Goal: Task Accomplishment & Management: Complete application form

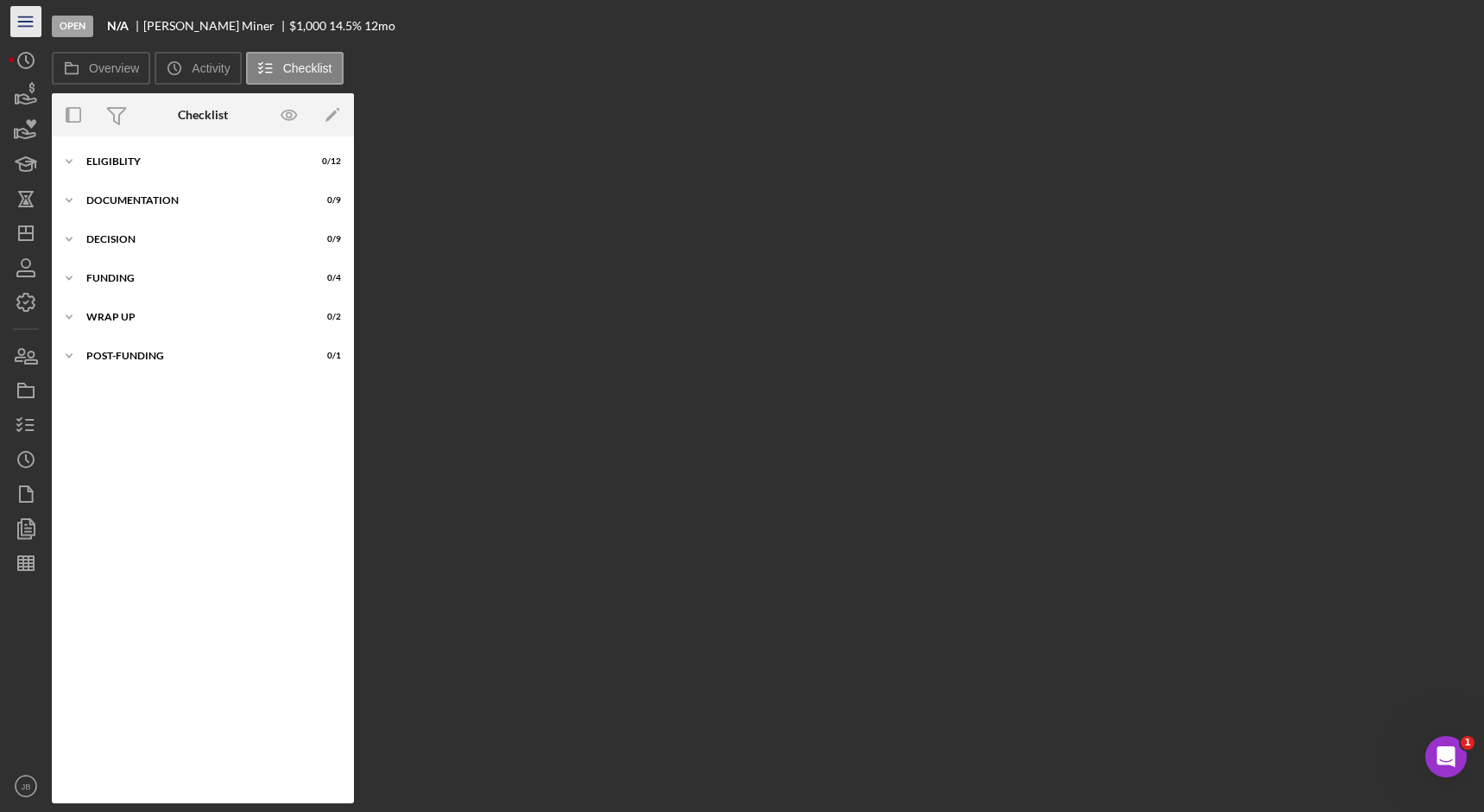
click at [24, 21] on icon "Icon/Menu" at bounding box center [26, 22] width 39 height 39
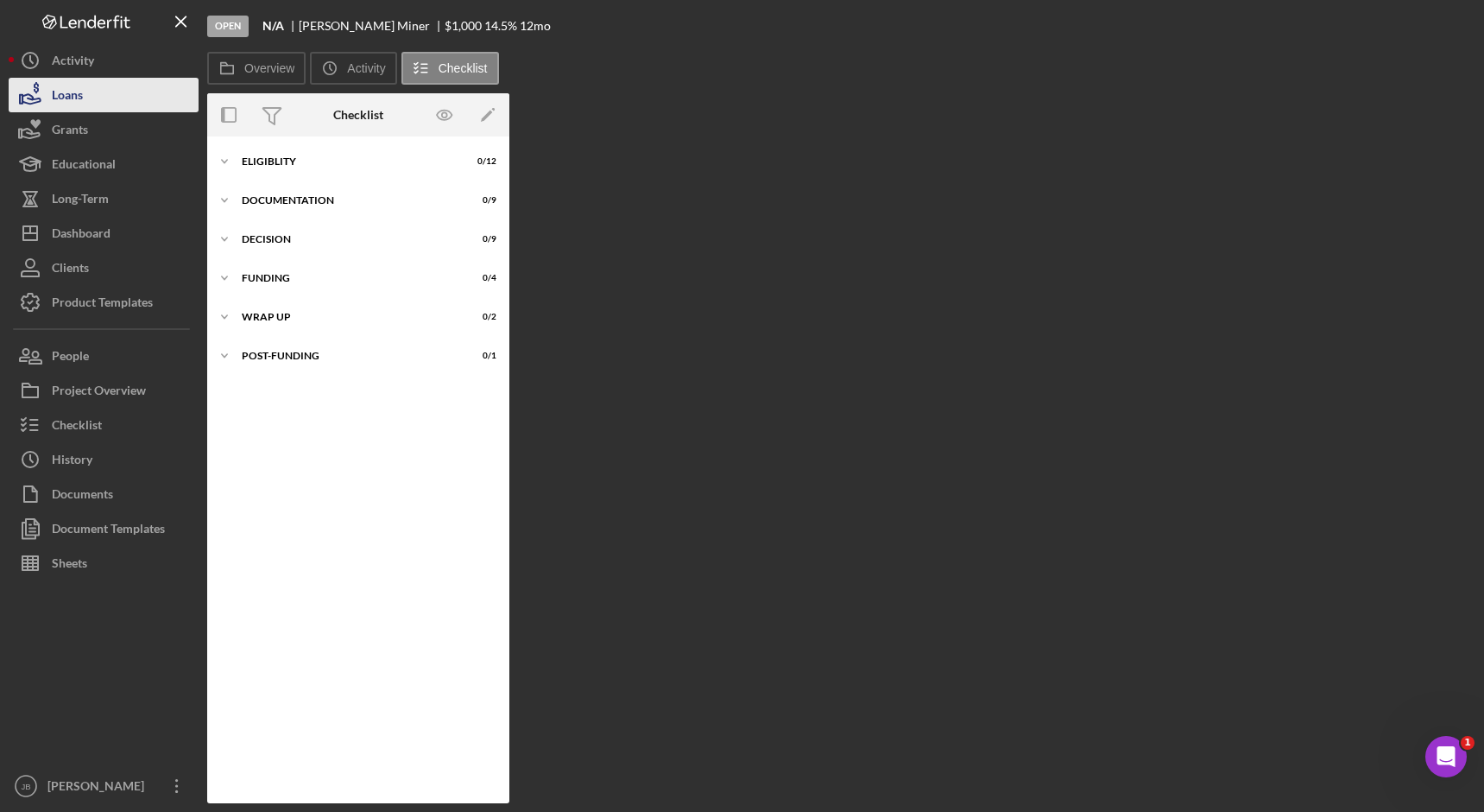
click at [104, 105] on button "Loans" at bounding box center [104, 94] width 190 height 34
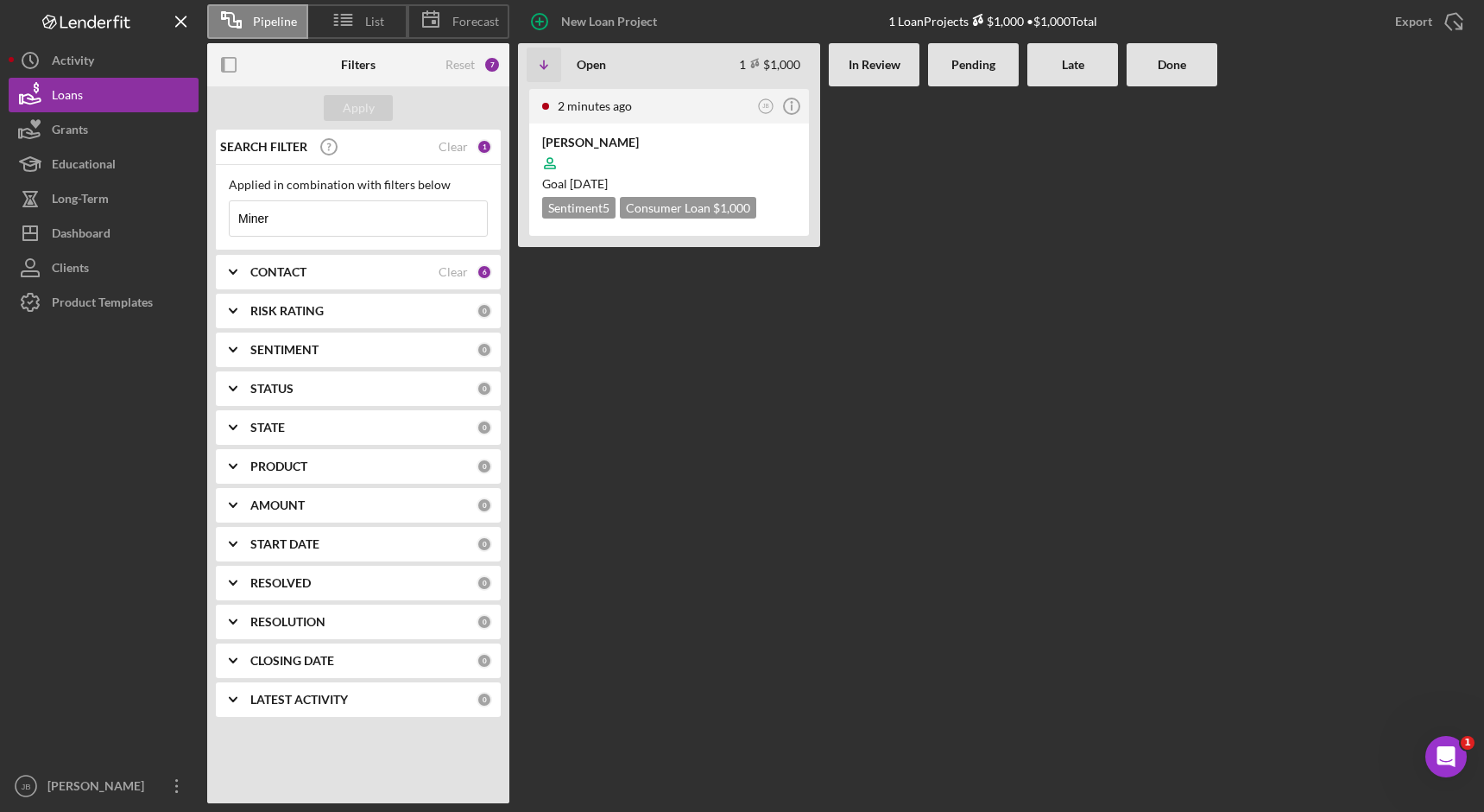
click at [374, 221] on input "Miner" at bounding box center [358, 218] width 257 height 34
click at [617, 151] on div at bounding box center [669, 163] width 254 height 33
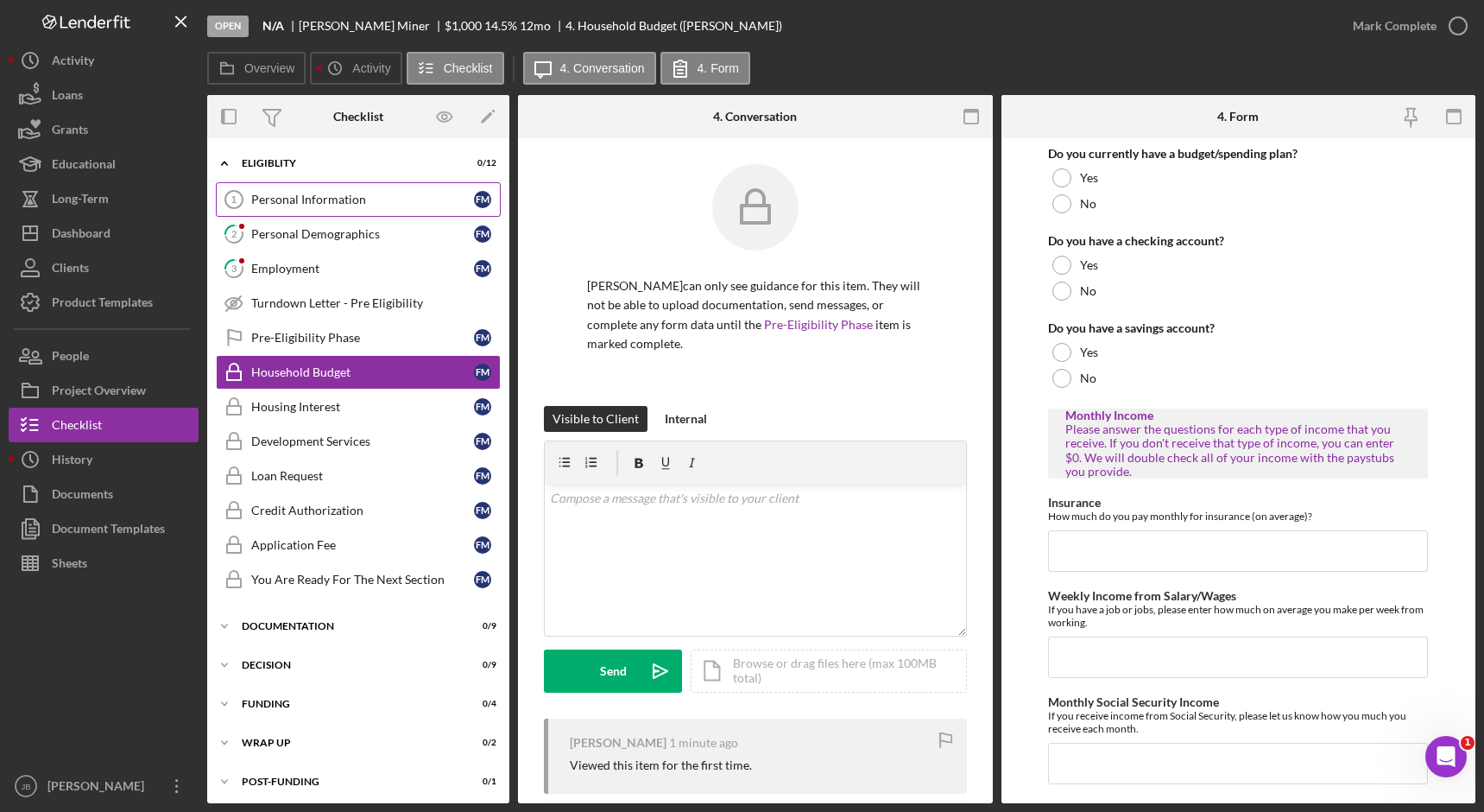
click at [400, 203] on div "Personal Information" at bounding box center [362, 200] width 223 height 14
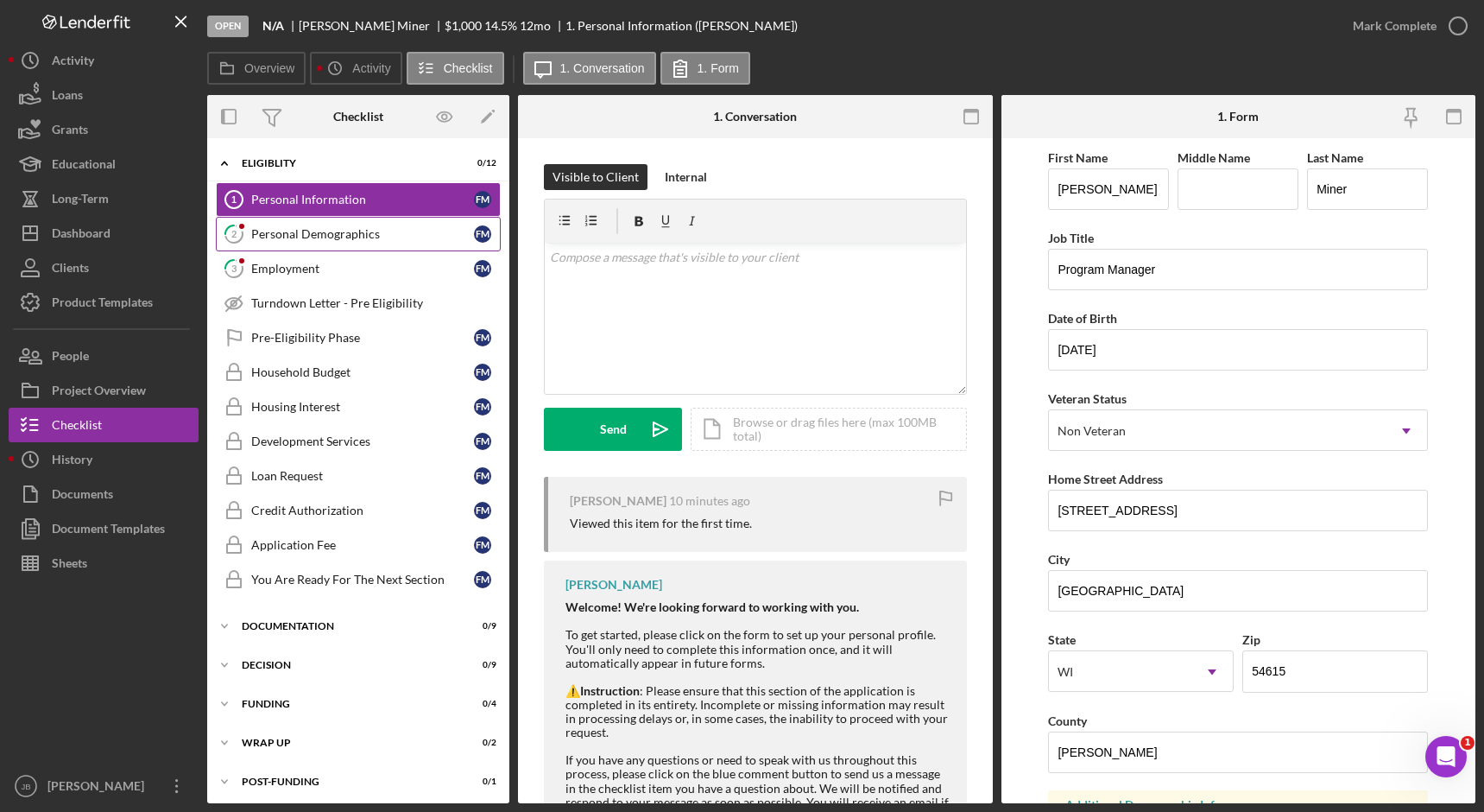
click at [388, 227] on div "Personal Demographics" at bounding box center [362, 234] width 223 height 14
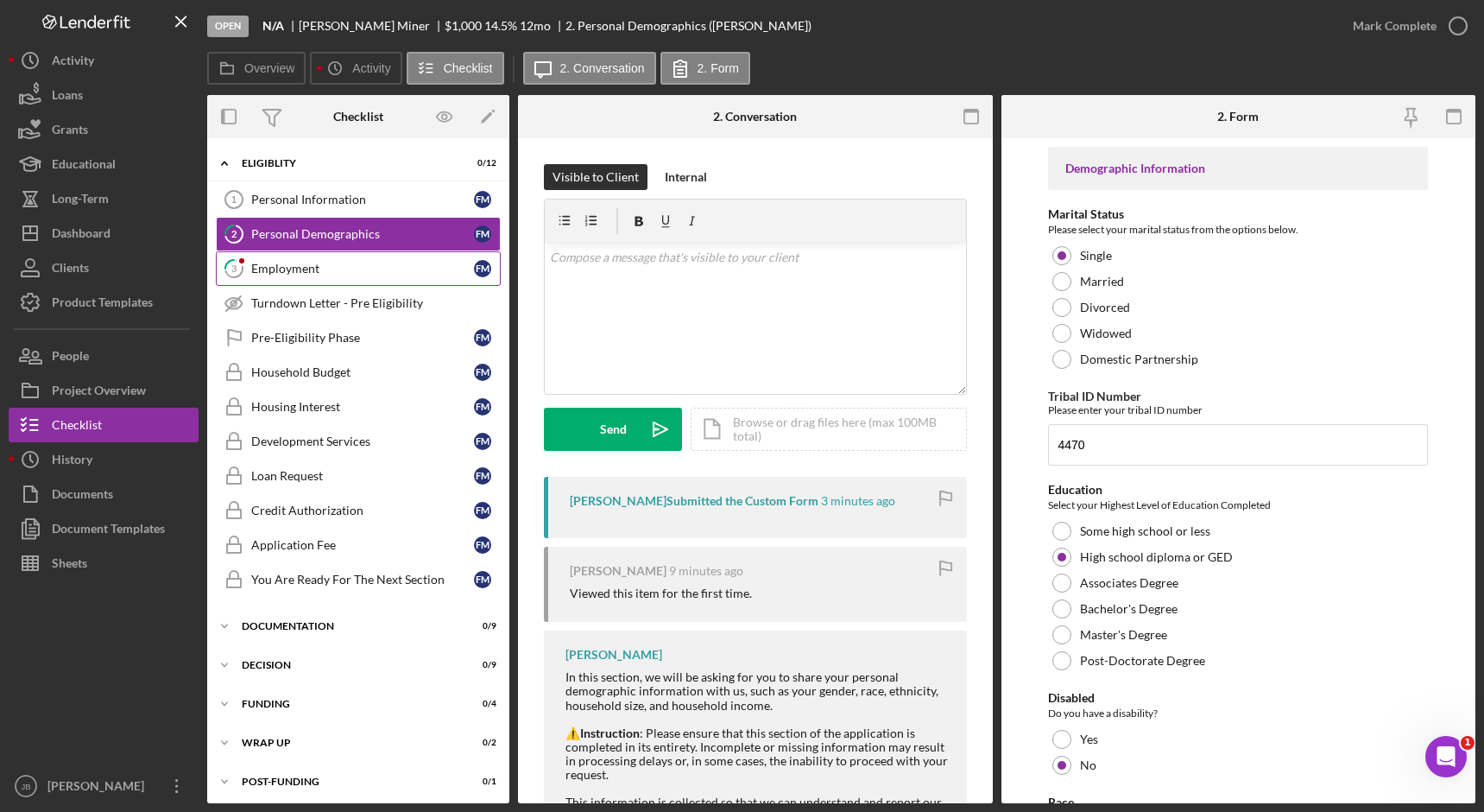
click at [361, 265] on div "Employment" at bounding box center [362, 269] width 223 height 14
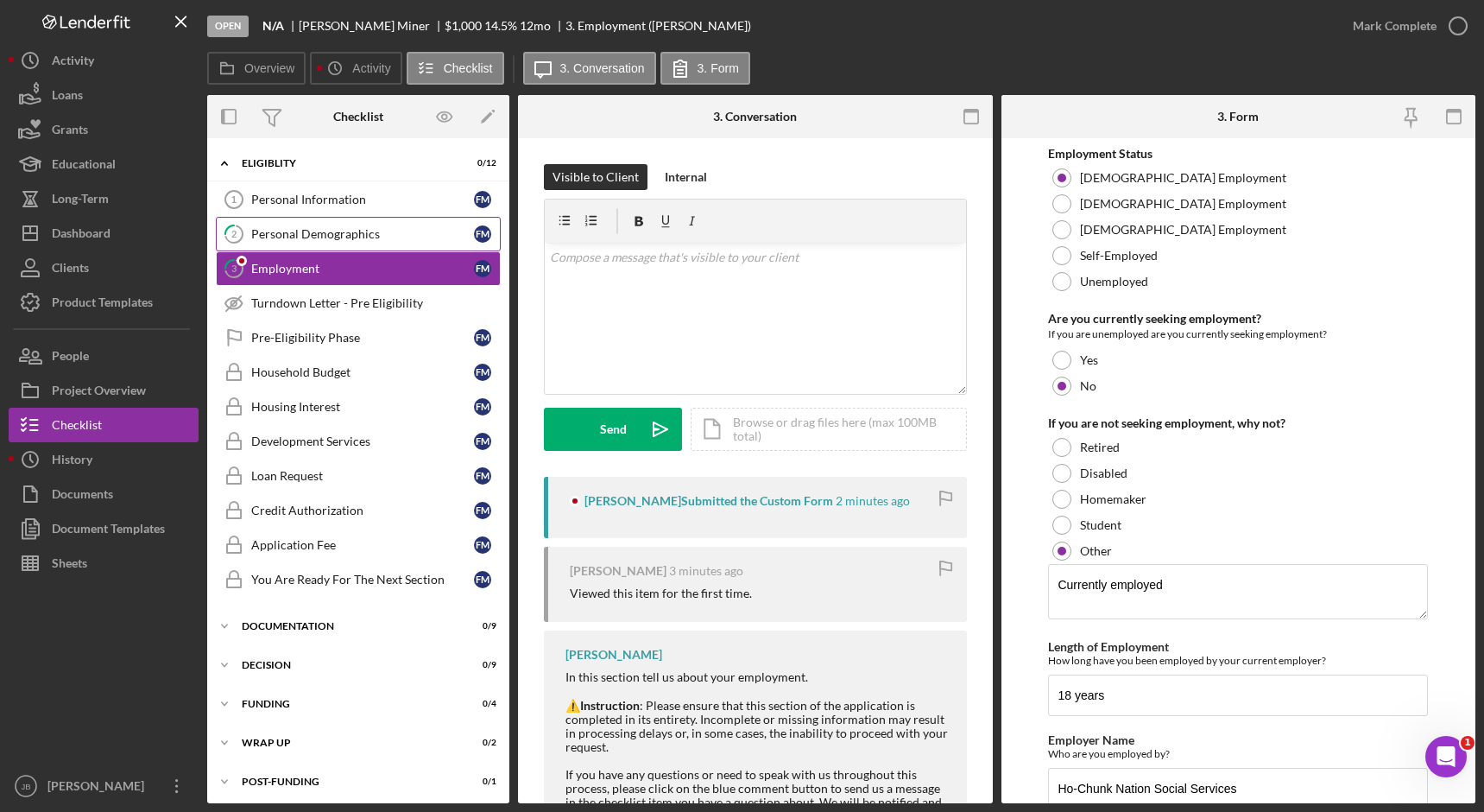
click at [369, 241] on div "Personal Demographics" at bounding box center [362, 234] width 223 height 14
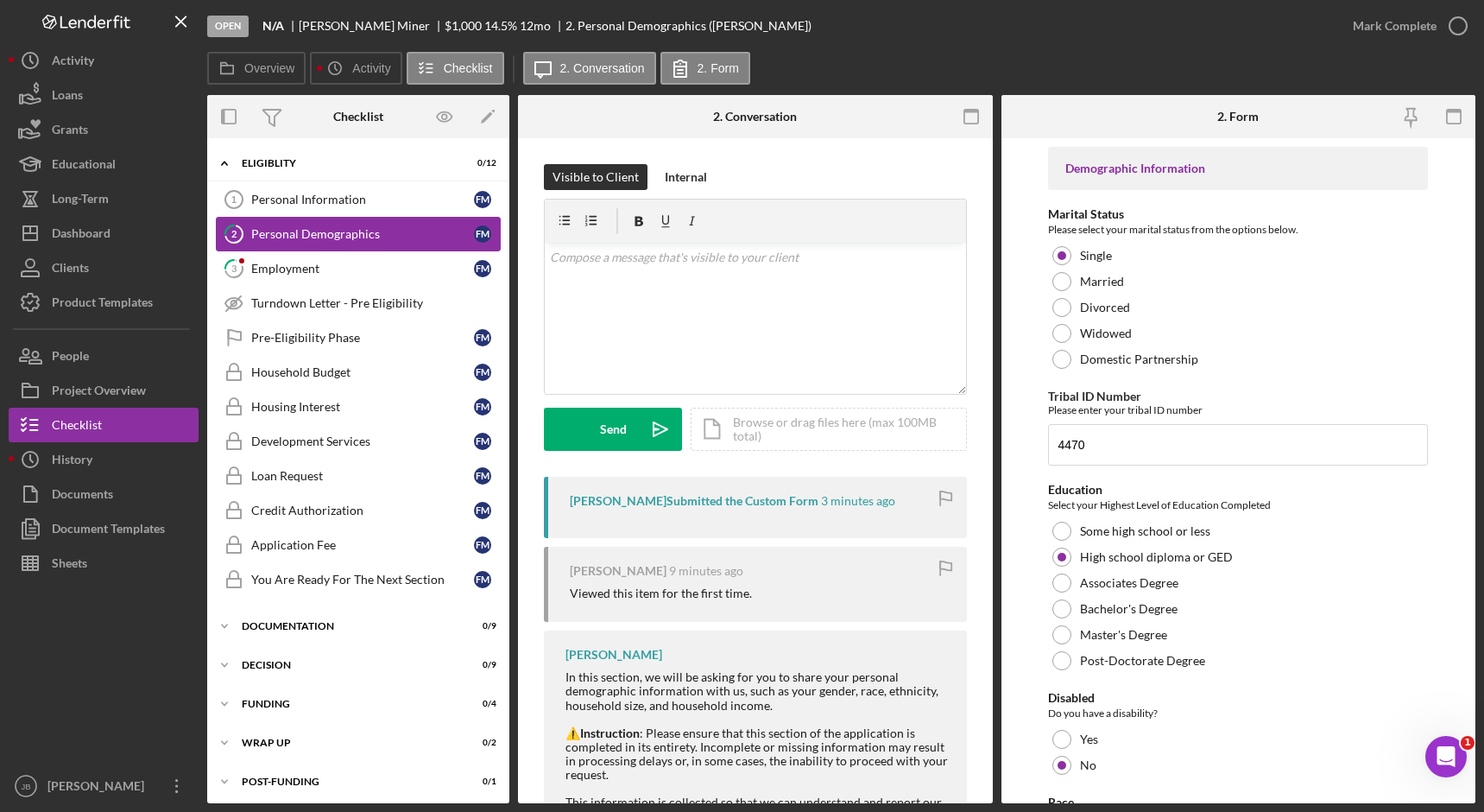
click at [382, 217] on link "2 Personal Demographics F M" at bounding box center [358, 233] width 285 height 34
click at [390, 207] on link "Personal Information 1 Personal Information F M" at bounding box center [358, 199] width 285 height 34
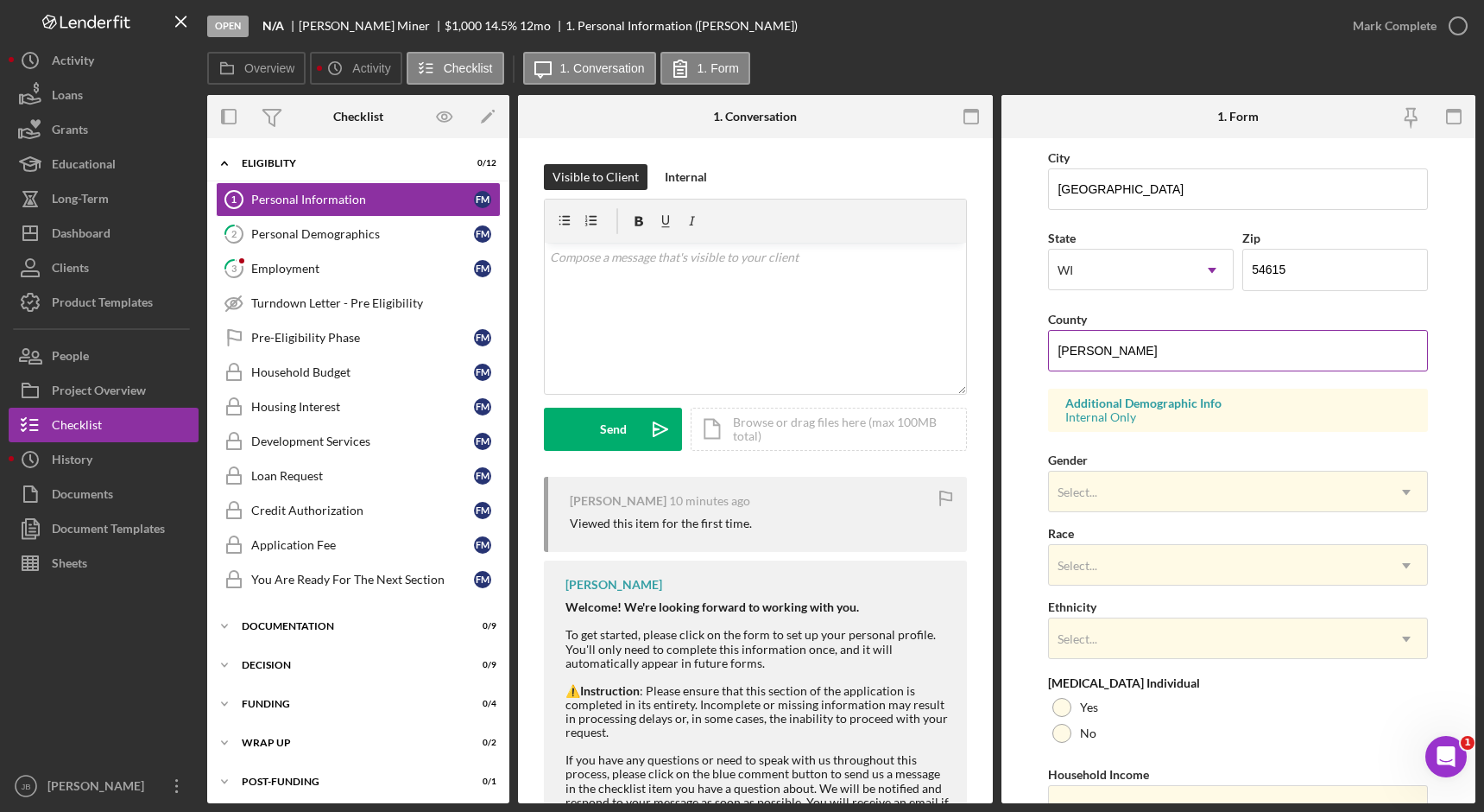
scroll to position [432, 0]
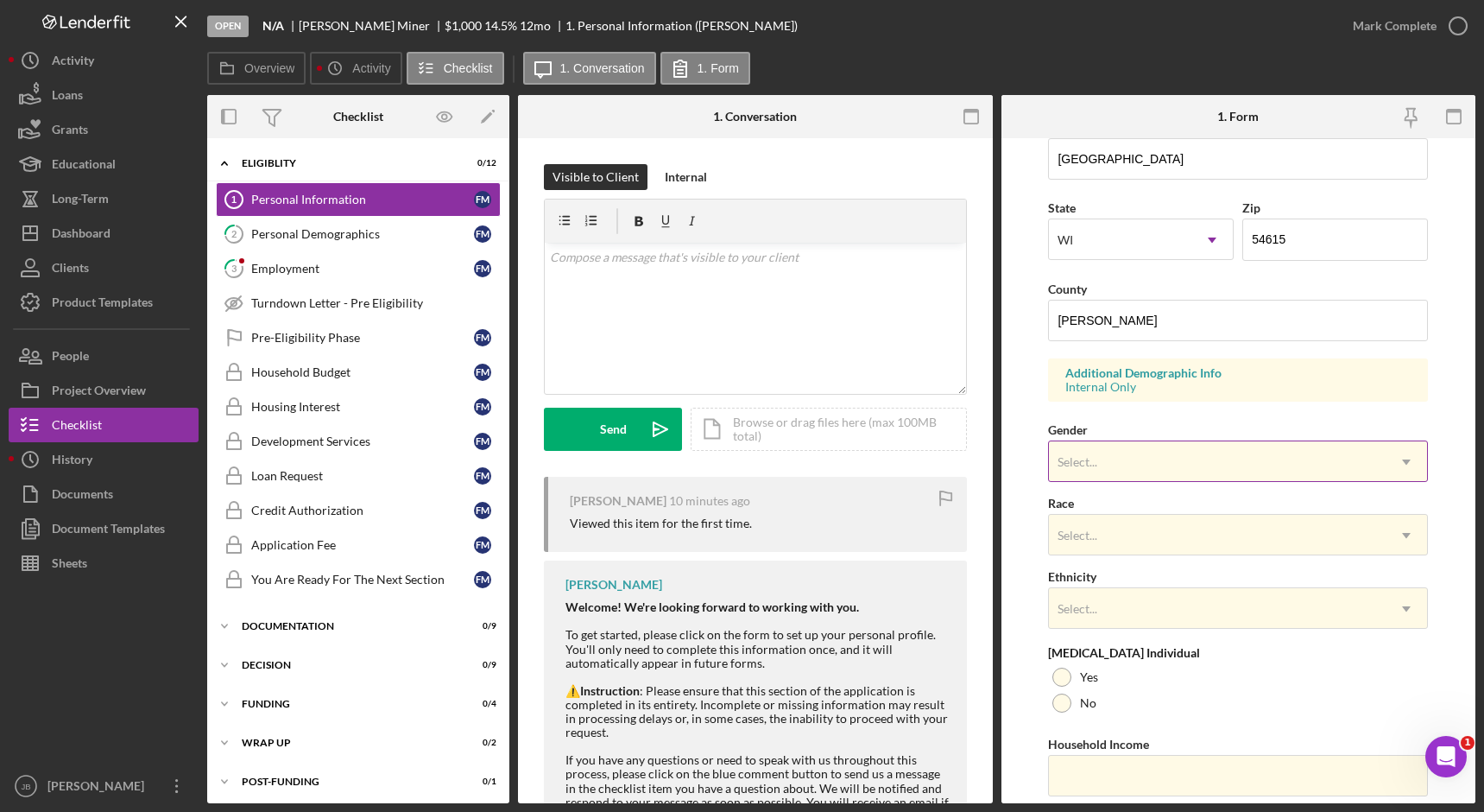
click at [1229, 454] on div "Select..." at bounding box center [1217, 461] width 336 height 40
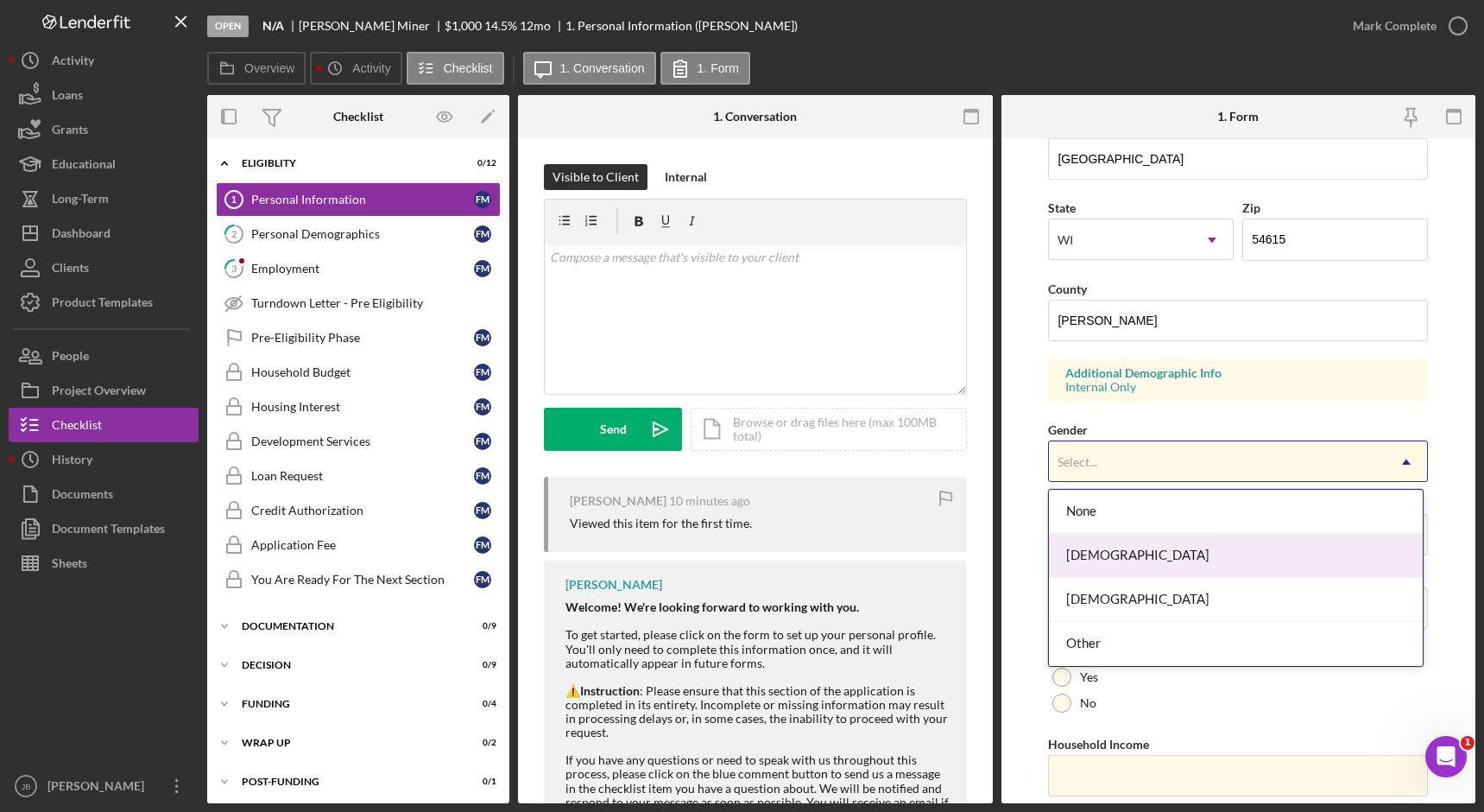
click at [1162, 557] on div "Female" at bounding box center [1236, 556] width 374 height 44
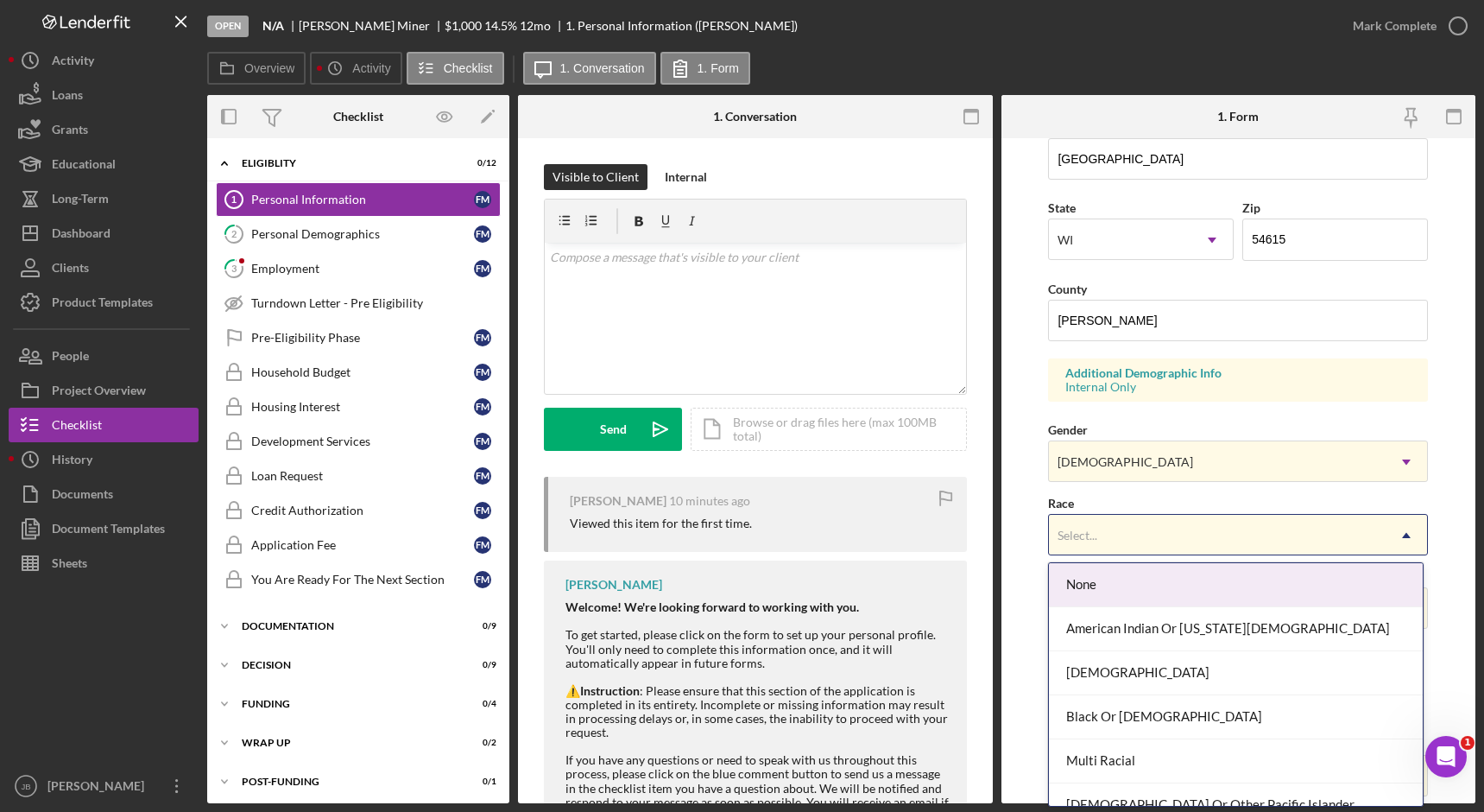
click at [1167, 547] on div "Select..." at bounding box center [1217, 535] width 336 height 40
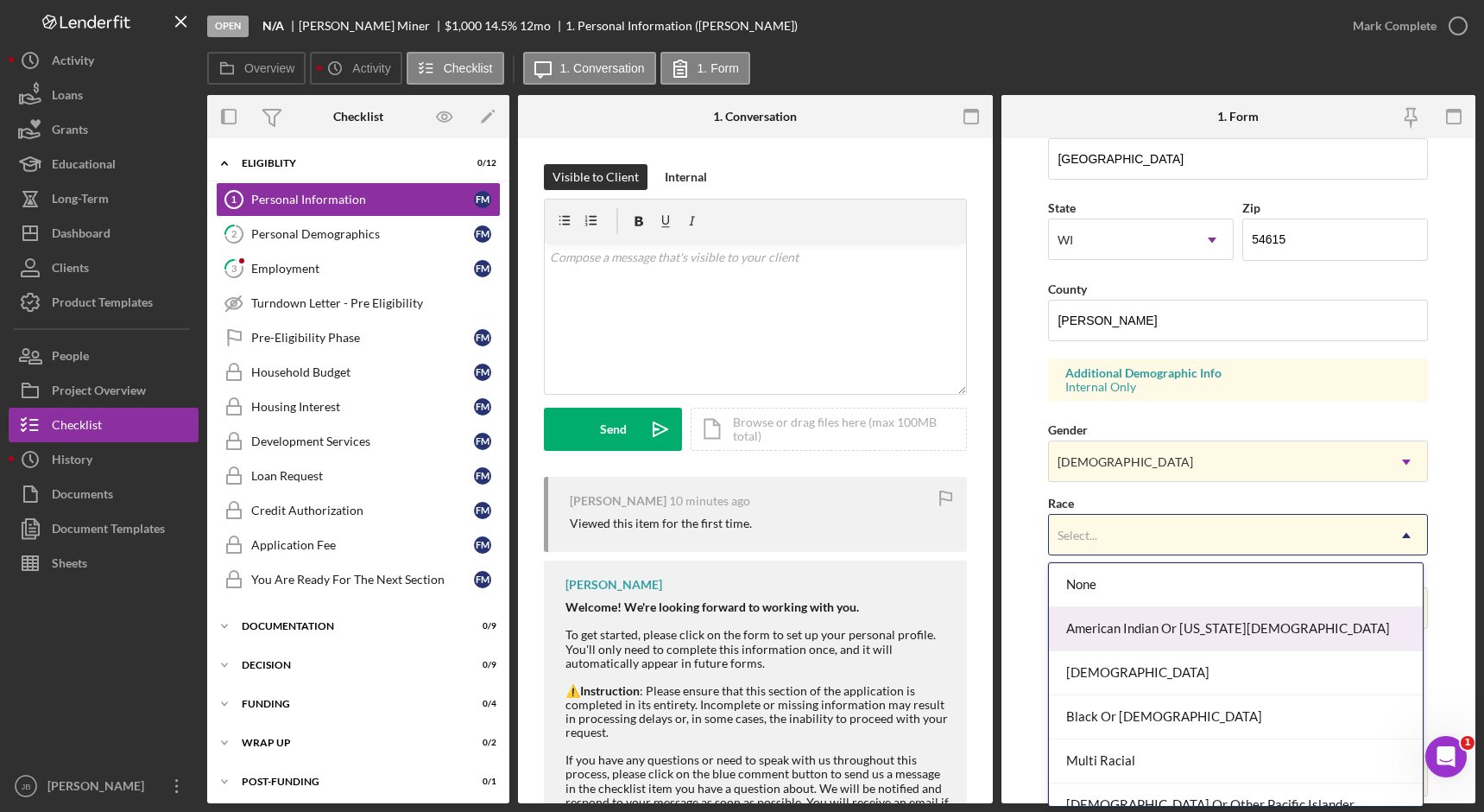
click at [1185, 627] on div "American Indian Or Alaska Native" at bounding box center [1236, 629] width 374 height 44
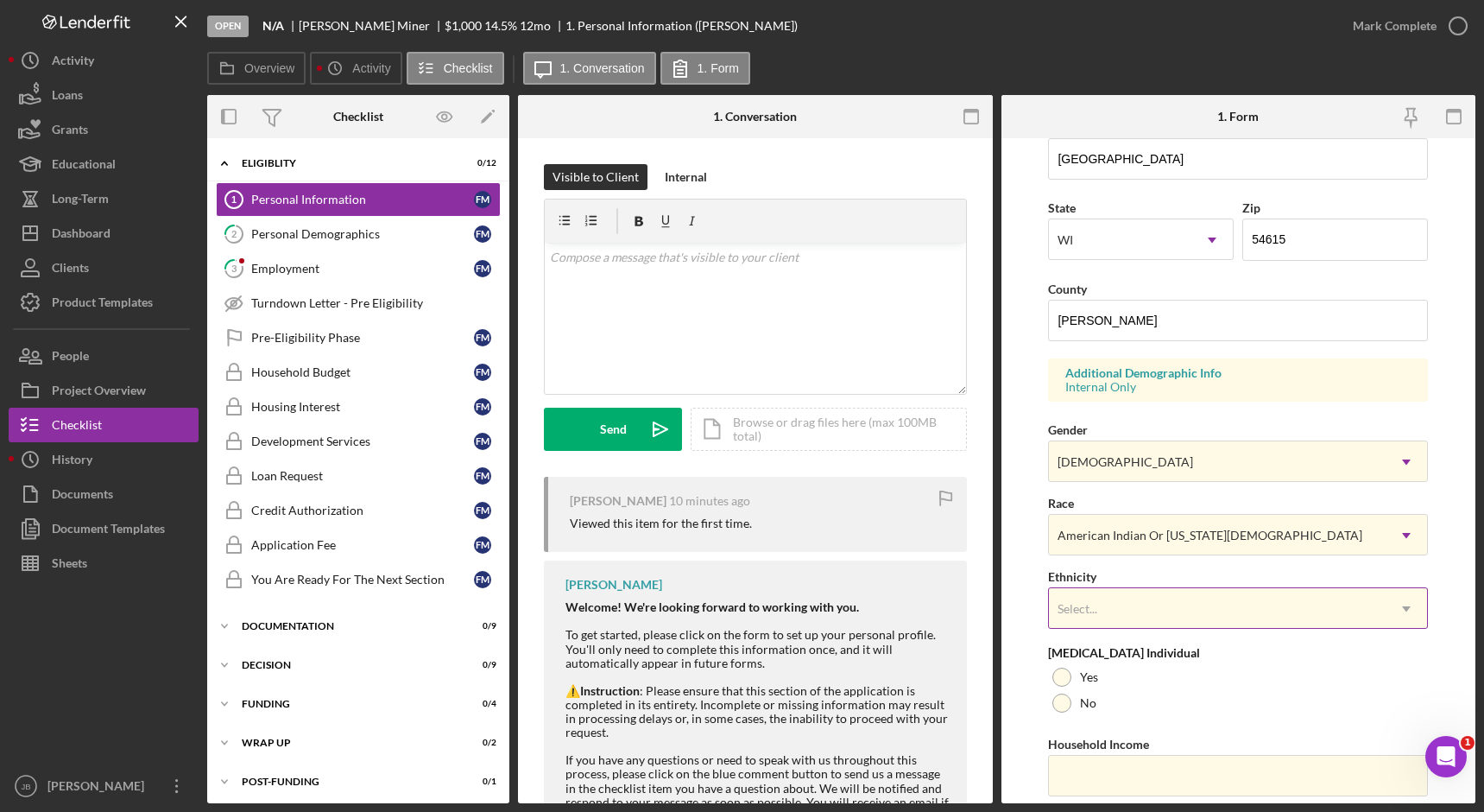
click at [1183, 613] on div "Select..." at bounding box center [1217, 609] width 336 height 40
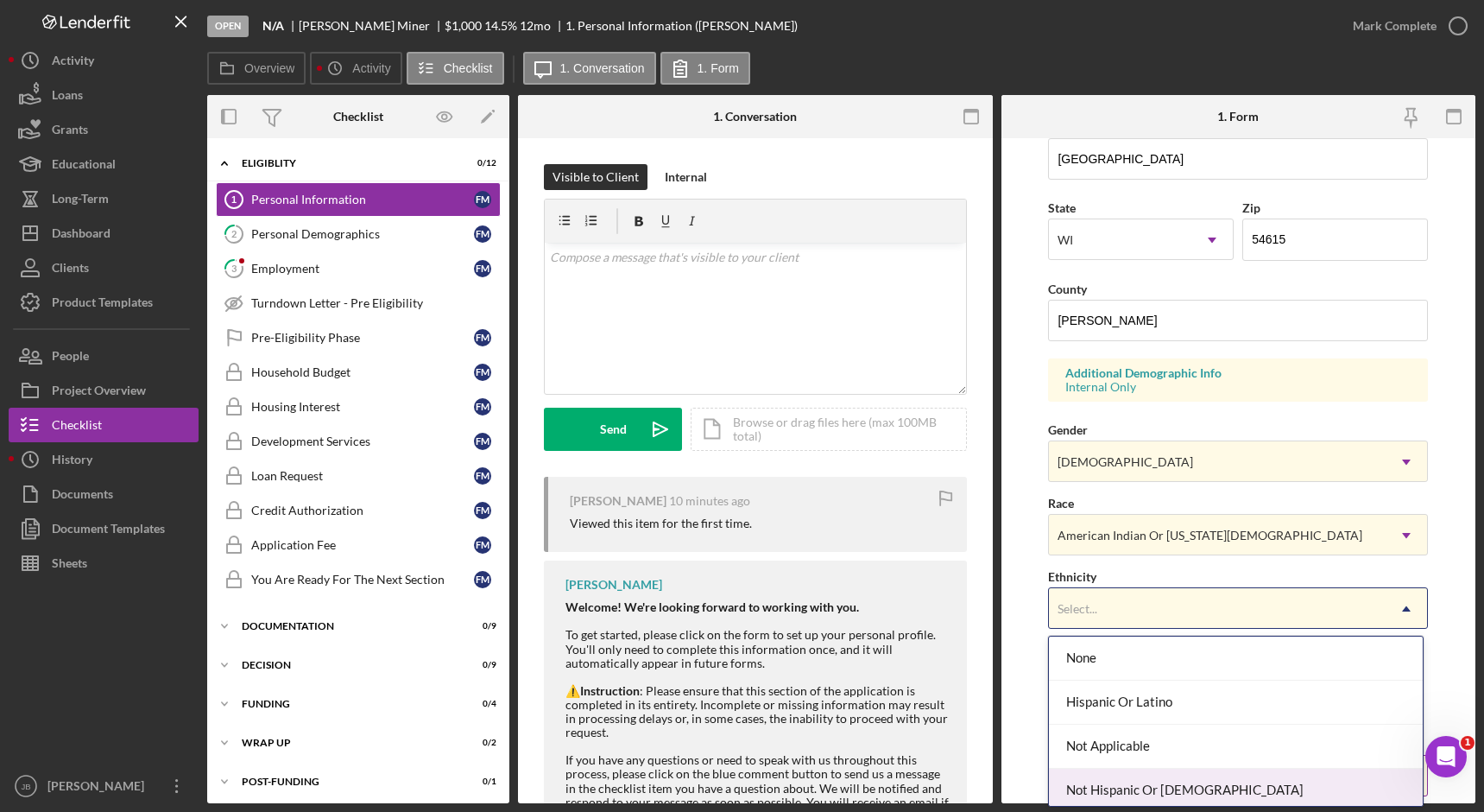
click at [1190, 783] on div "Not Hispanic Or Latino" at bounding box center [1236, 791] width 374 height 44
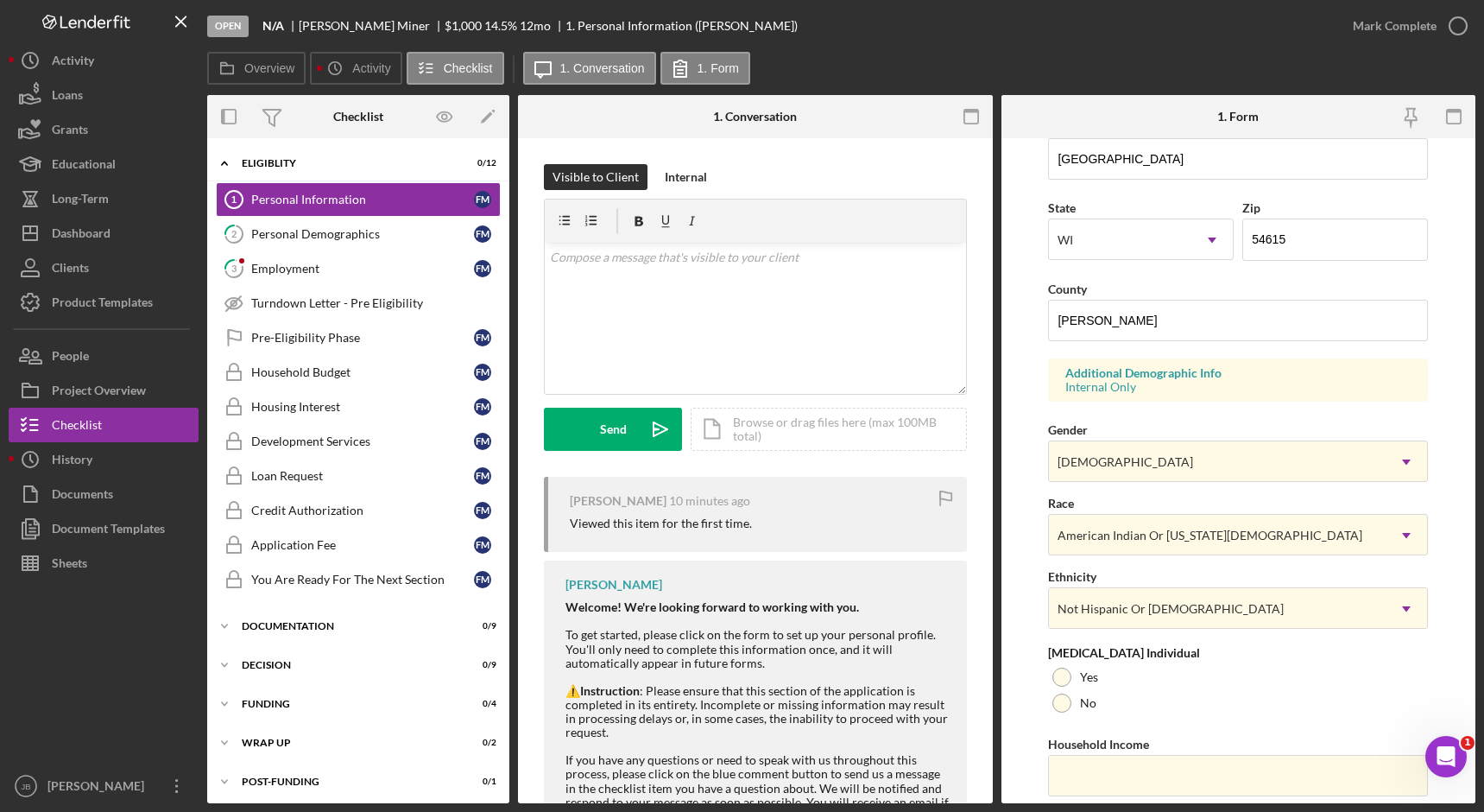
scroll to position [488, 0]
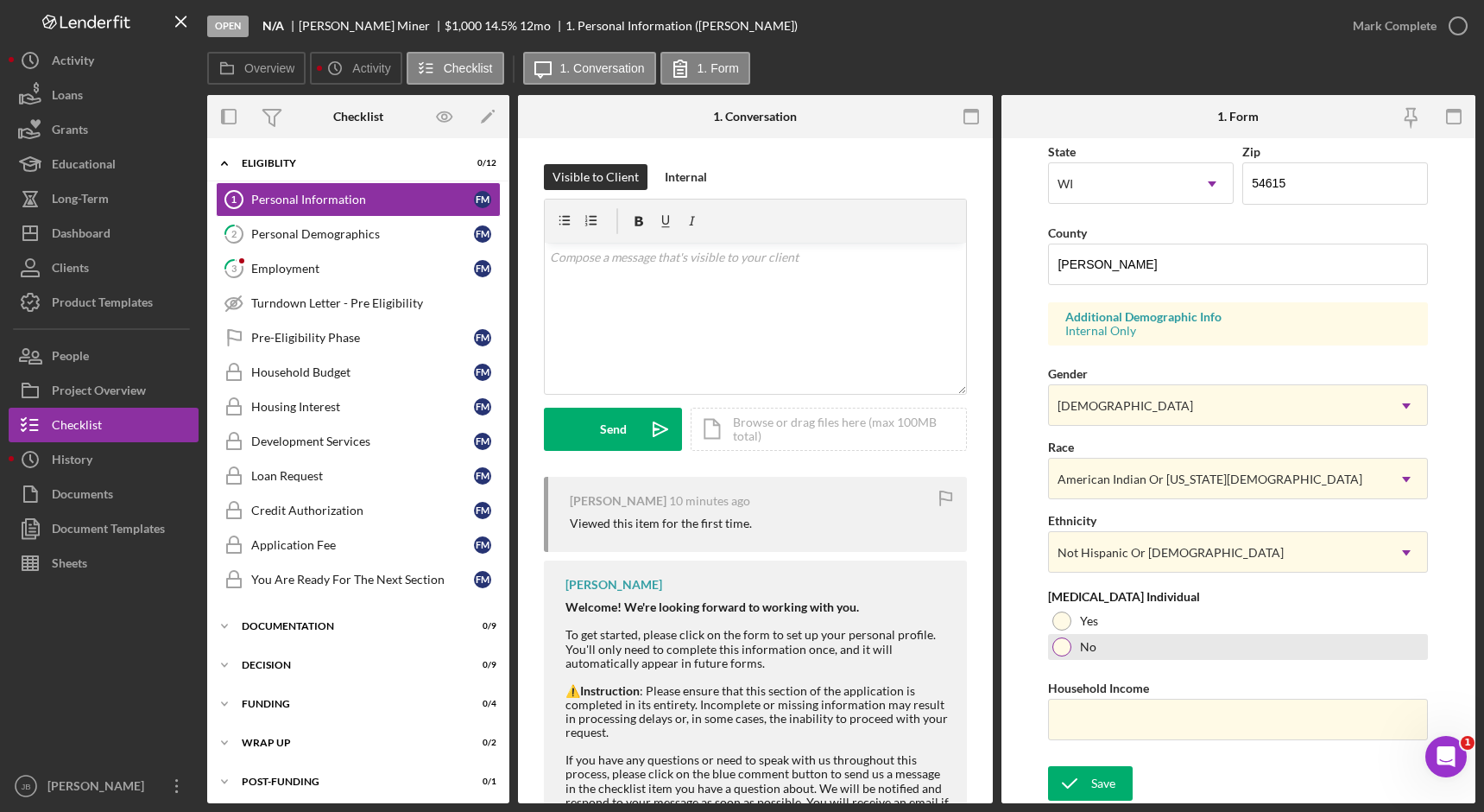
click at [1202, 644] on div "No" at bounding box center [1237, 646] width 380 height 26
click at [1079, 786] on icon "submit" at bounding box center [1069, 783] width 43 height 43
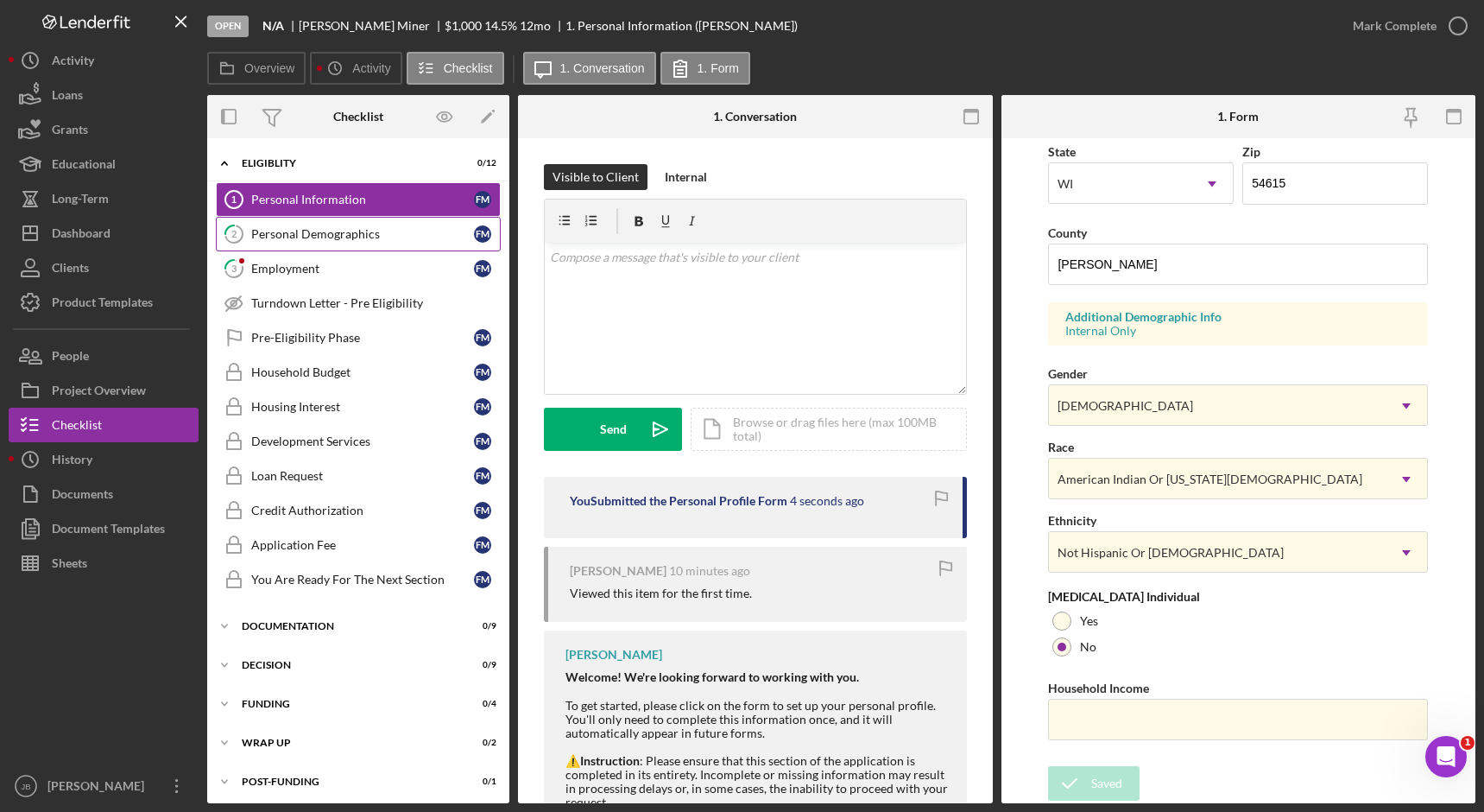
click at [415, 224] on link "2 Personal Demographics F M" at bounding box center [358, 233] width 285 height 34
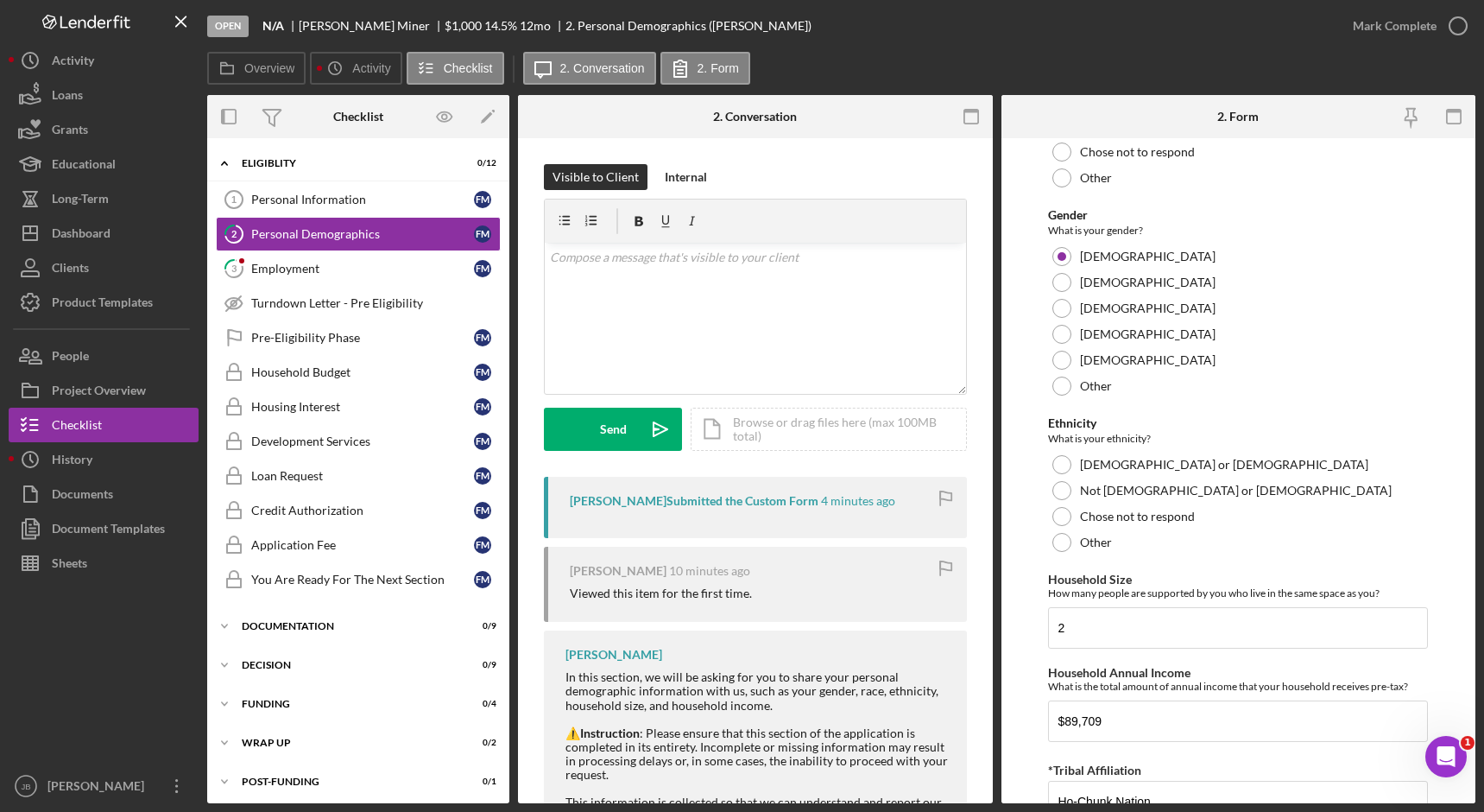
scroll to position [863, 0]
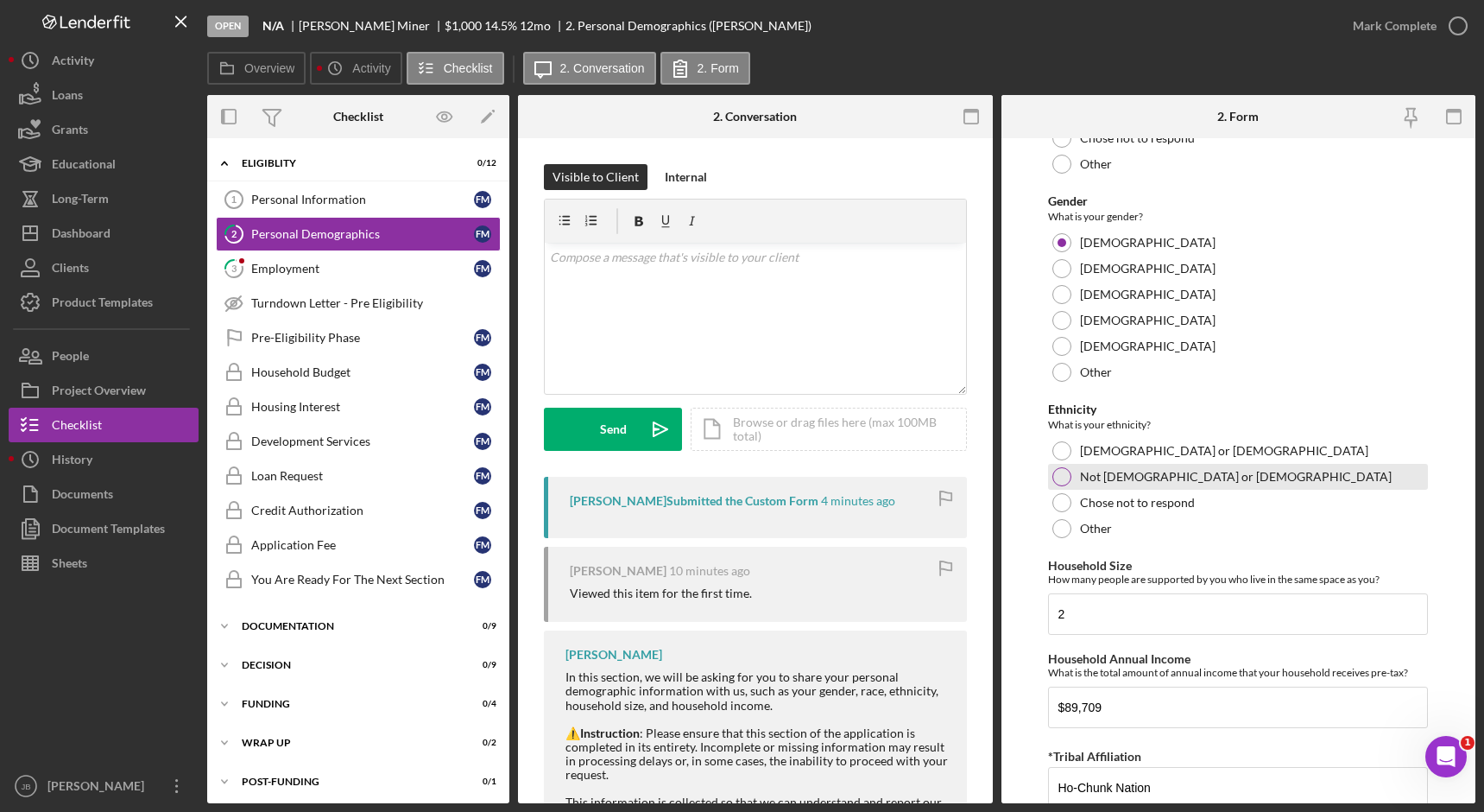
click at [1066, 480] on div at bounding box center [1062, 476] width 19 height 19
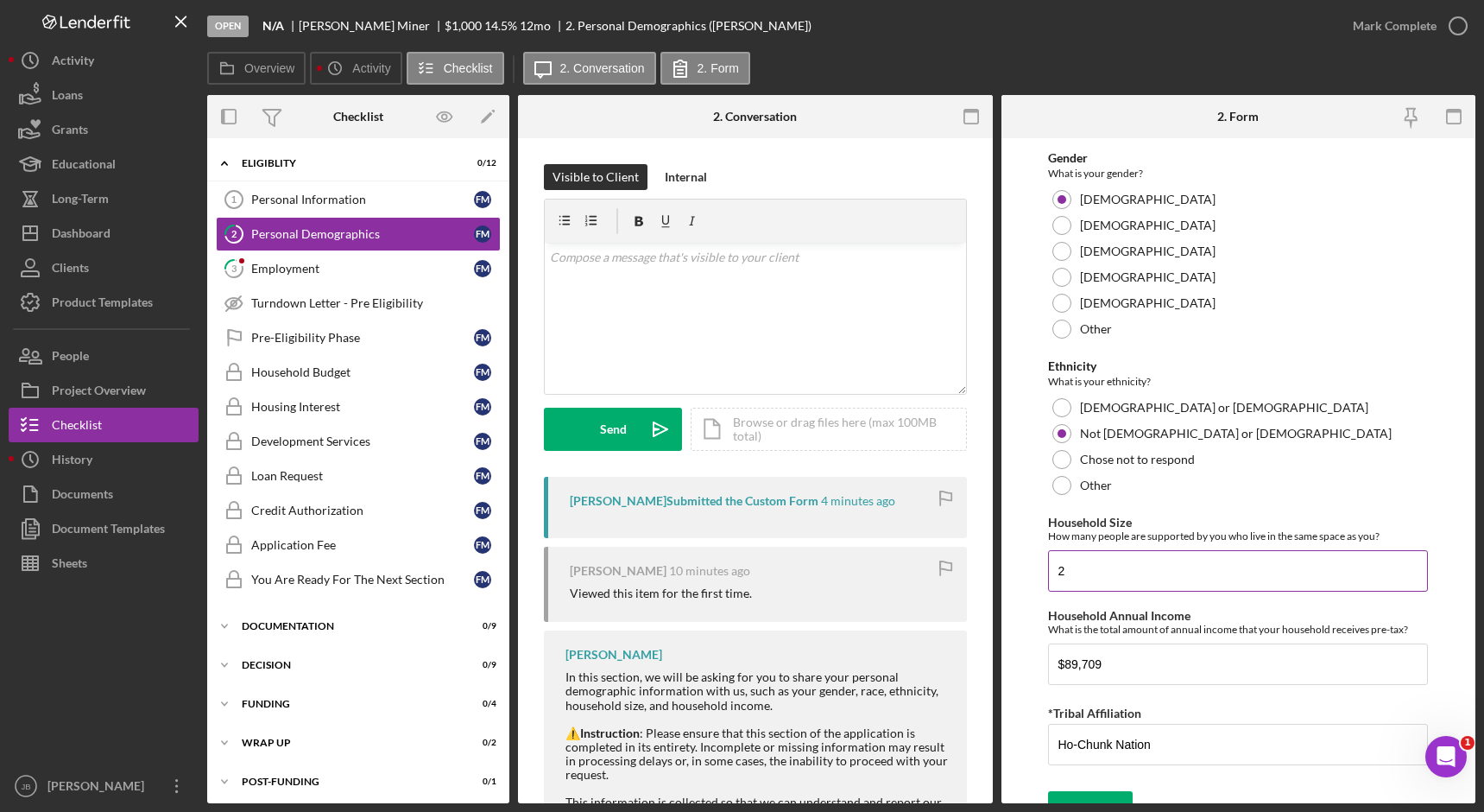
scroll to position [930, 0]
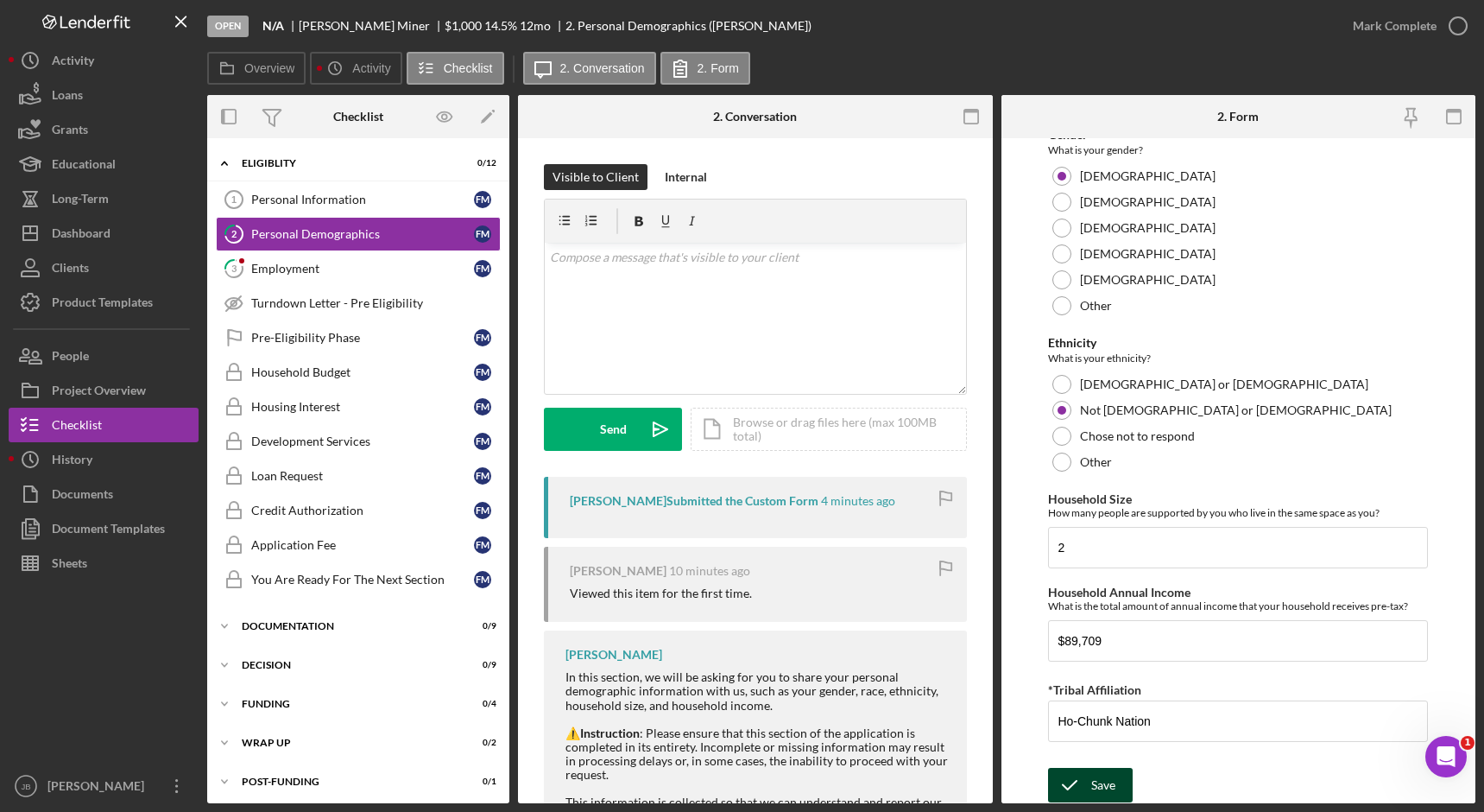
click at [1103, 784] on div "Save" at bounding box center [1103, 785] width 24 height 34
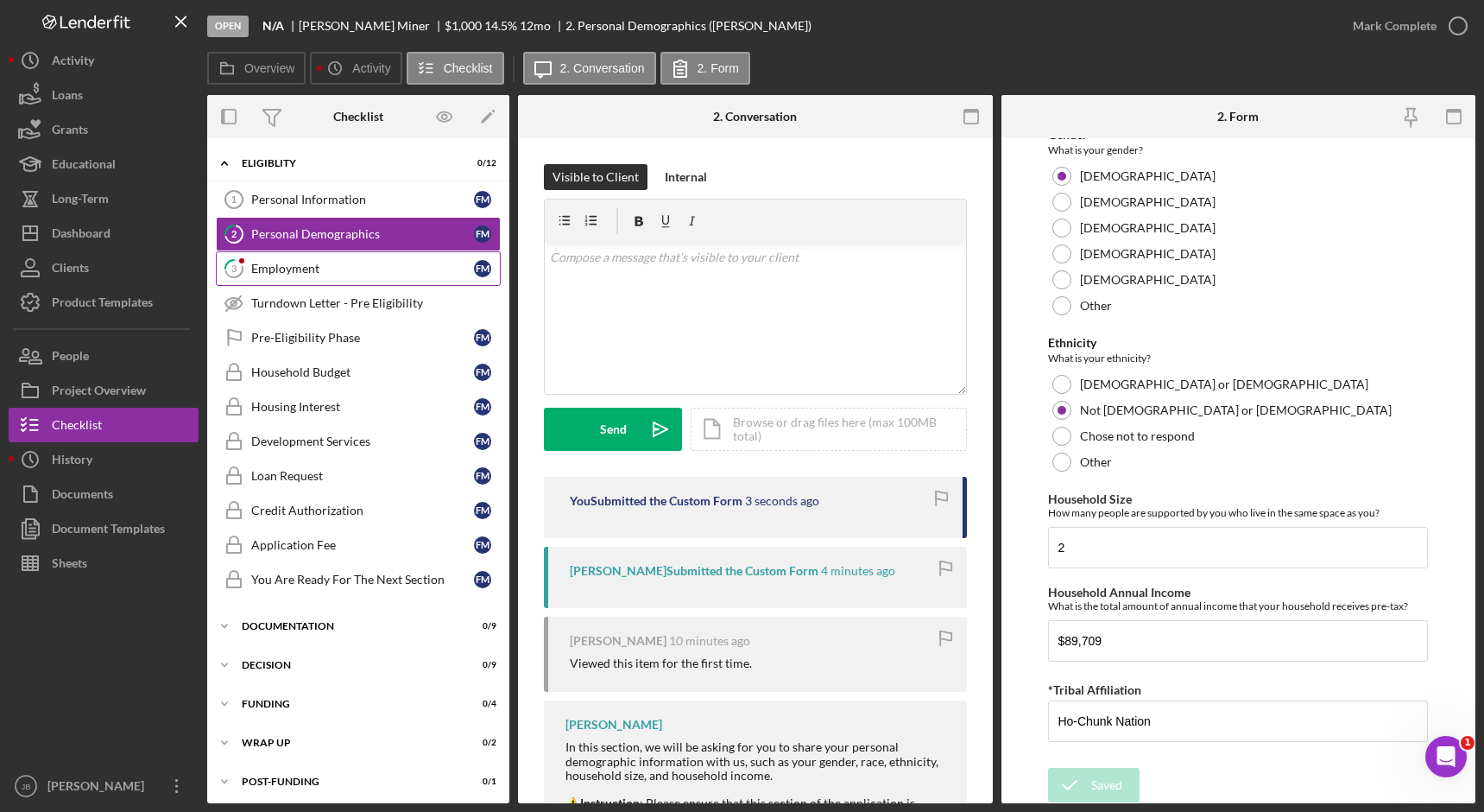
click at [422, 273] on div "Employment" at bounding box center [362, 269] width 223 height 14
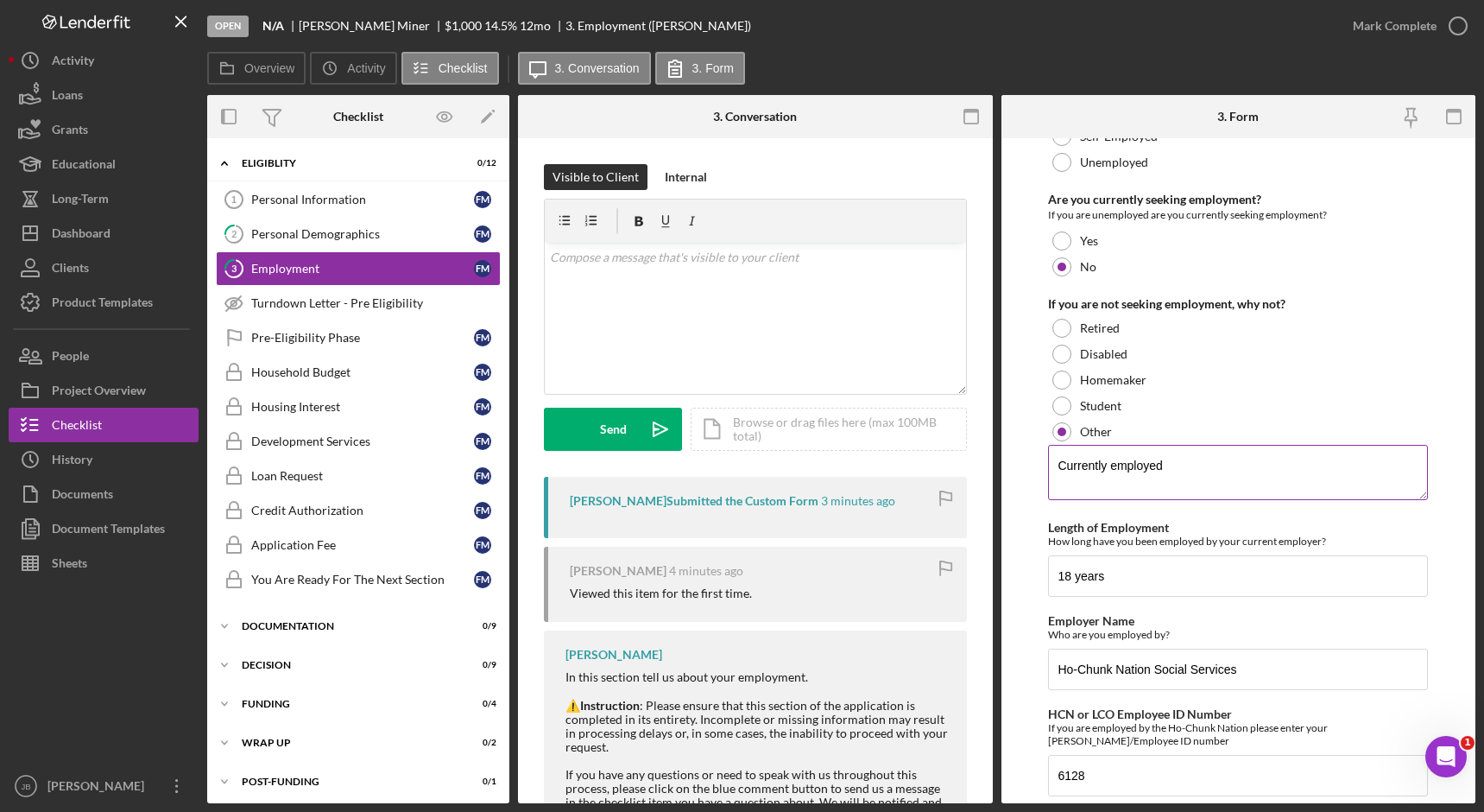
scroll to position [175, 0]
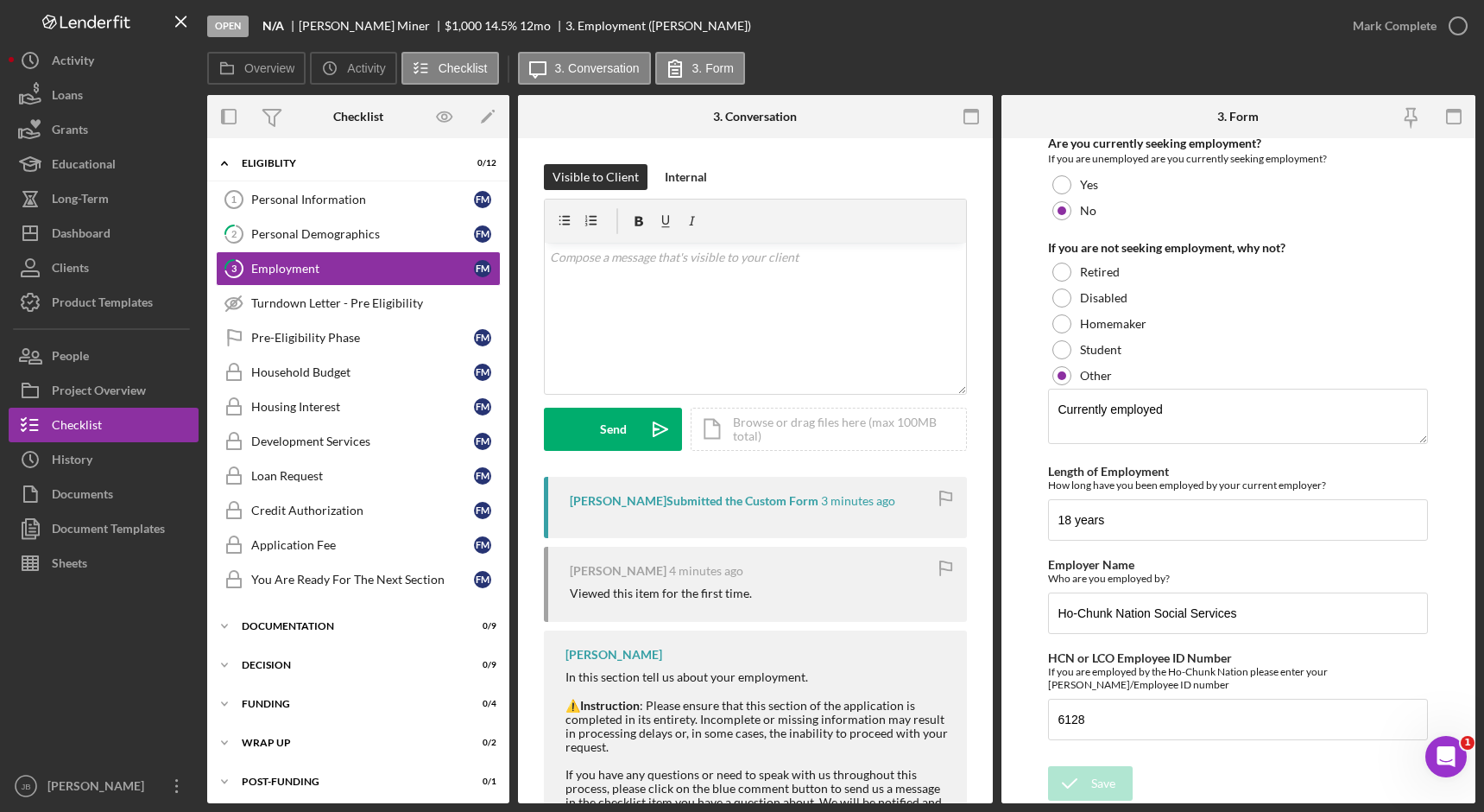
click at [1281, 61] on div "Overview Icon/History Activity Checklist Icon/Message 3. Conversation 3. Form" at bounding box center [841, 69] width 1268 height 34
click at [1166, 58] on div "Overview Icon/History Activity Checklist Icon/Message 3. Conversation 3. Form" at bounding box center [841, 69] width 1268 height 34
click at [424, 377] on div "Household Budget" at bounding box center [362, 373] width 223 height 14
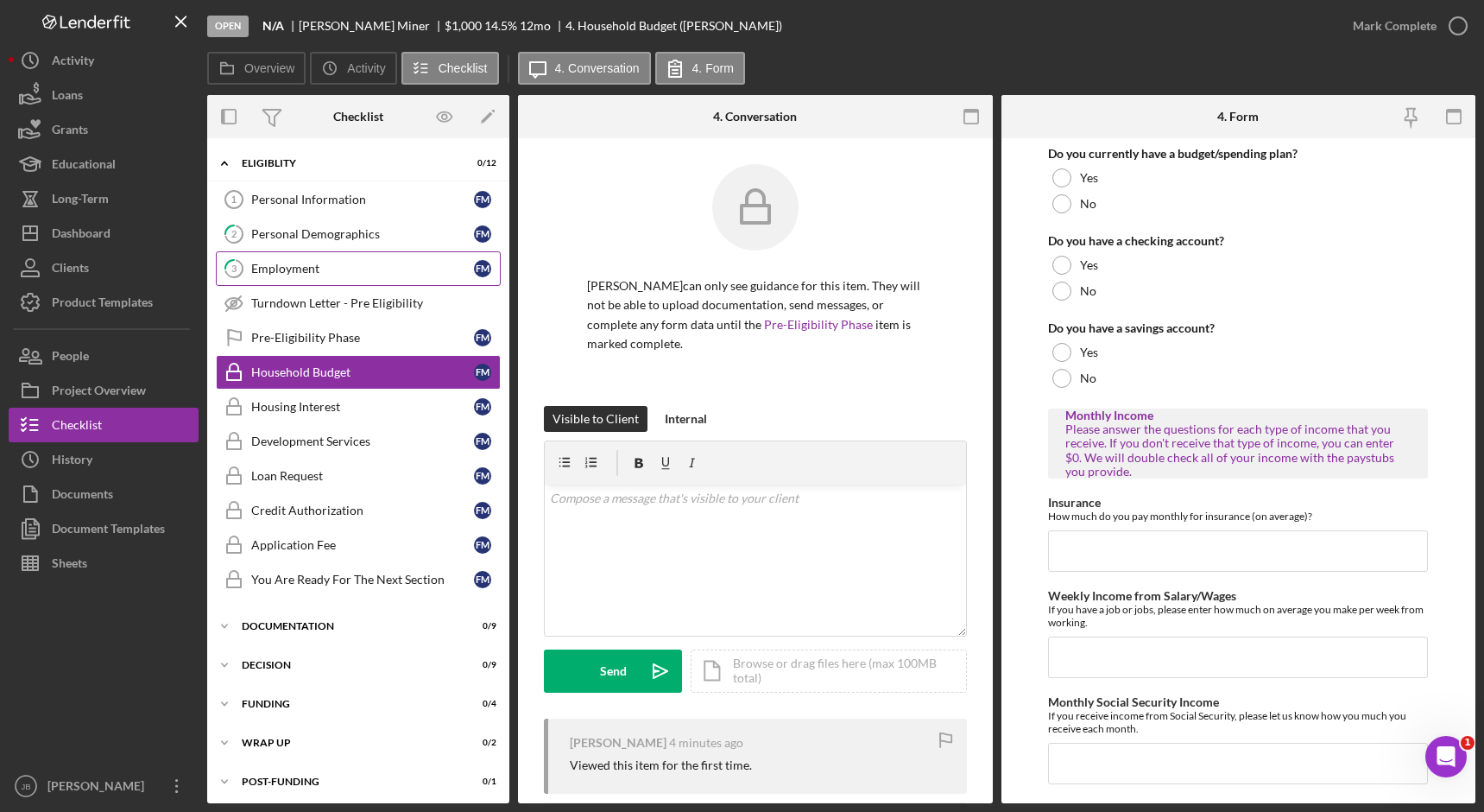
click at [425, 276] on div "Employment" at bounding box center [362, 269] width 223 height 14
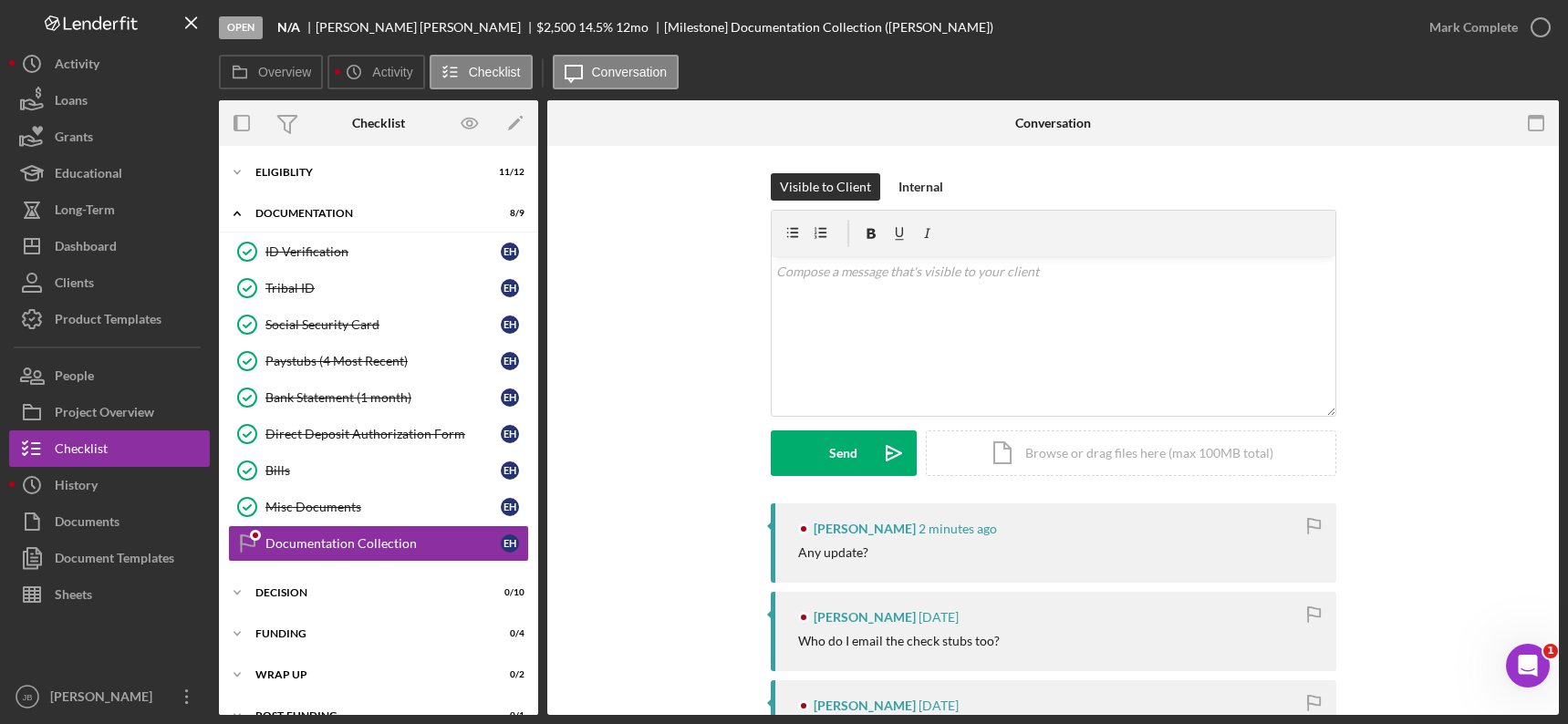
scroll to position [29, 0]
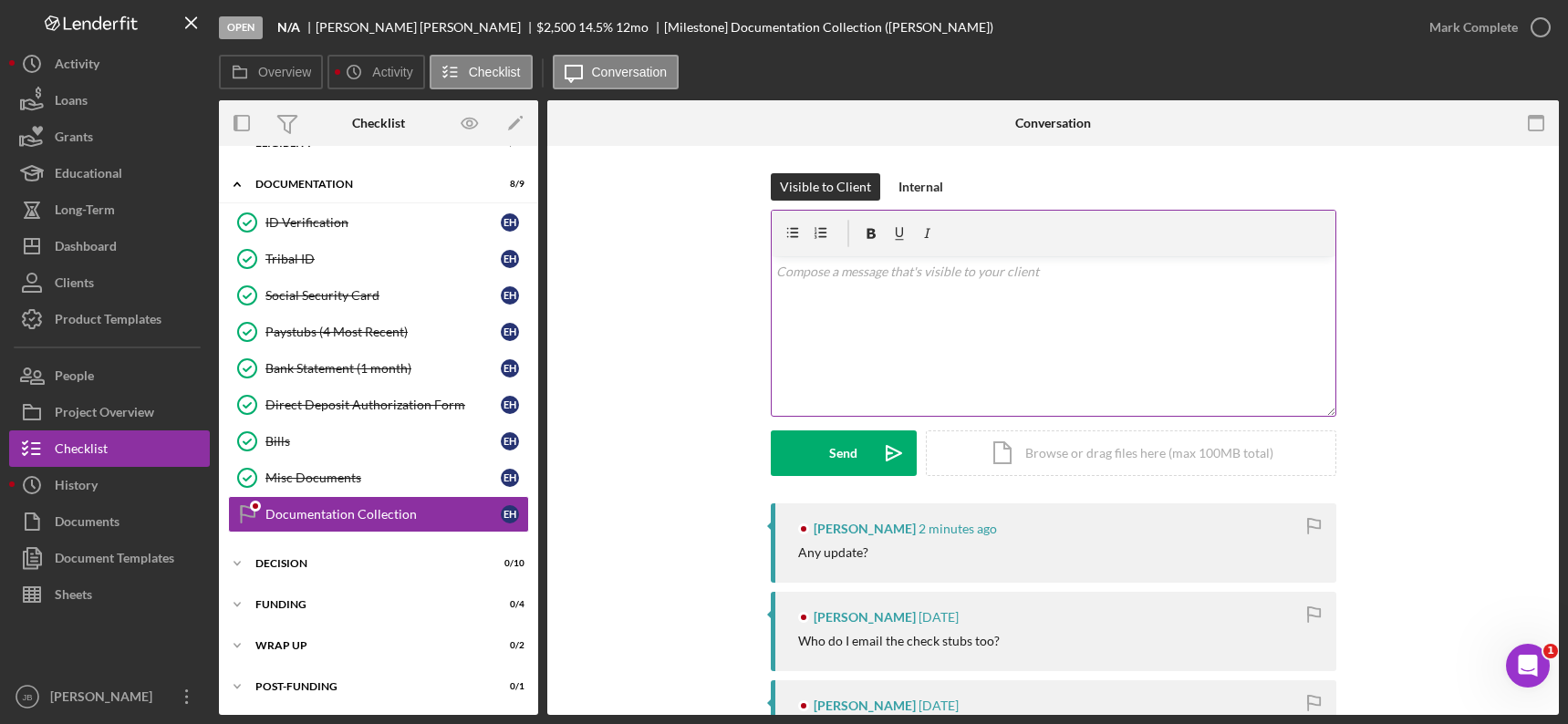
click at [873, 317] on div "v Color teal Color pink Remove color Add row above Add row below Add column bef…" at bounding box center [1053, 337] width 564 height 160
drag, startPoint x: 996, startPoint y: 302, endPoint x: 742, endPoint y: 264, distance: 256.8
click at [742, 264] on div "Visible to Client Internal v Color teal Color pink Remove color Add row above A…" at bounding box center [1053, 338] width 957 height 330
click at [347, 566] on div "Decision" at bounding box center [385, 564] width 260 height 11
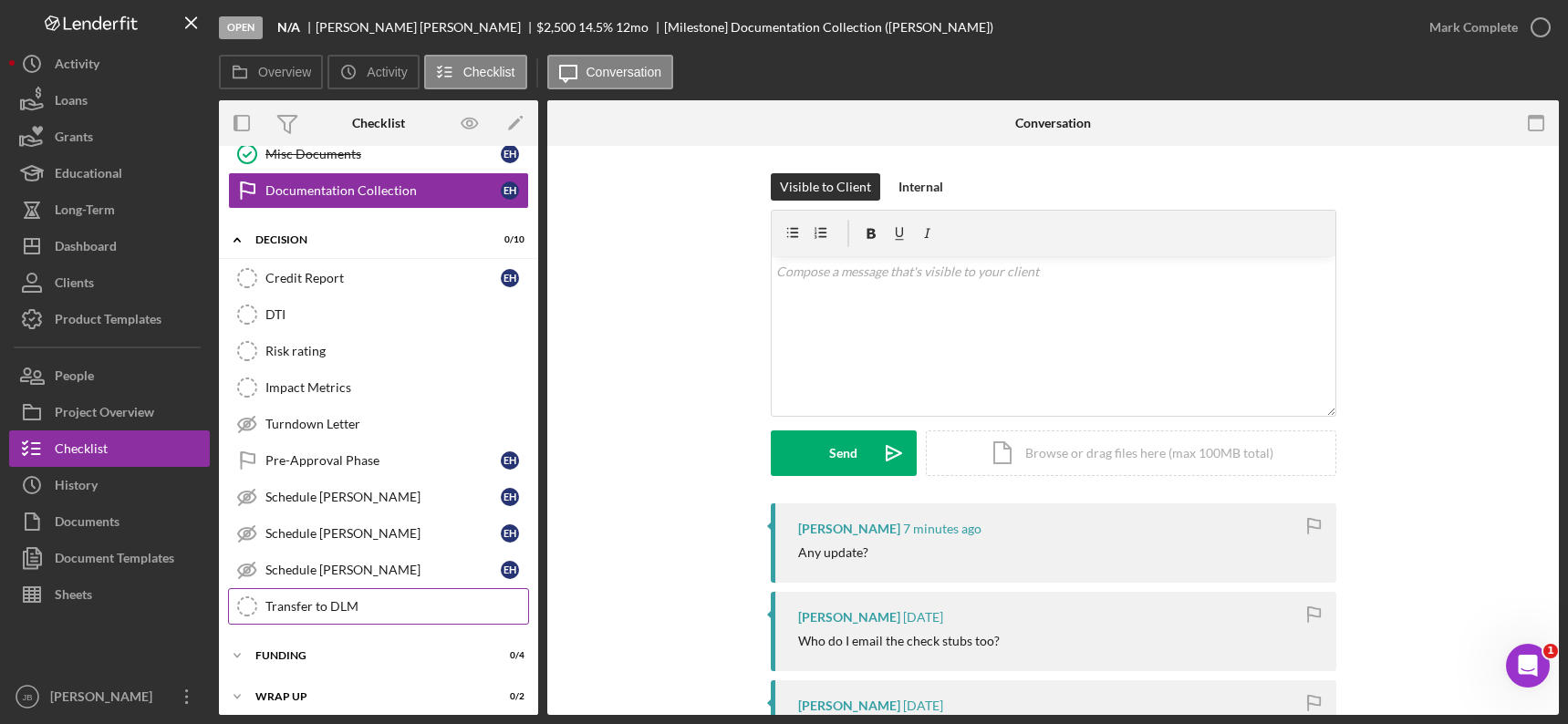
scroll to position [404, 0]
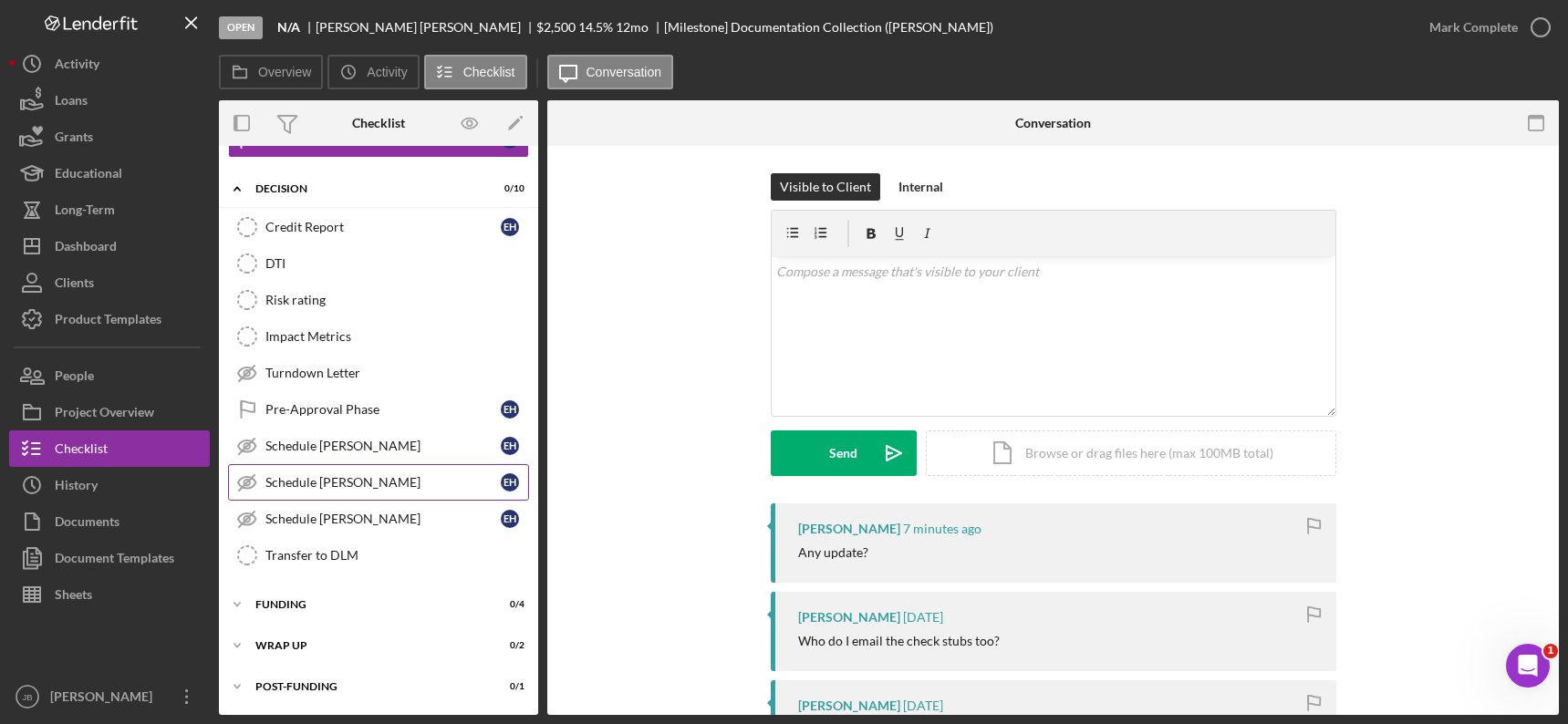
click at [386, 485] on div "Schedule [PERSON_NAME]" at bounding box center [382, 483] width 235 height 15
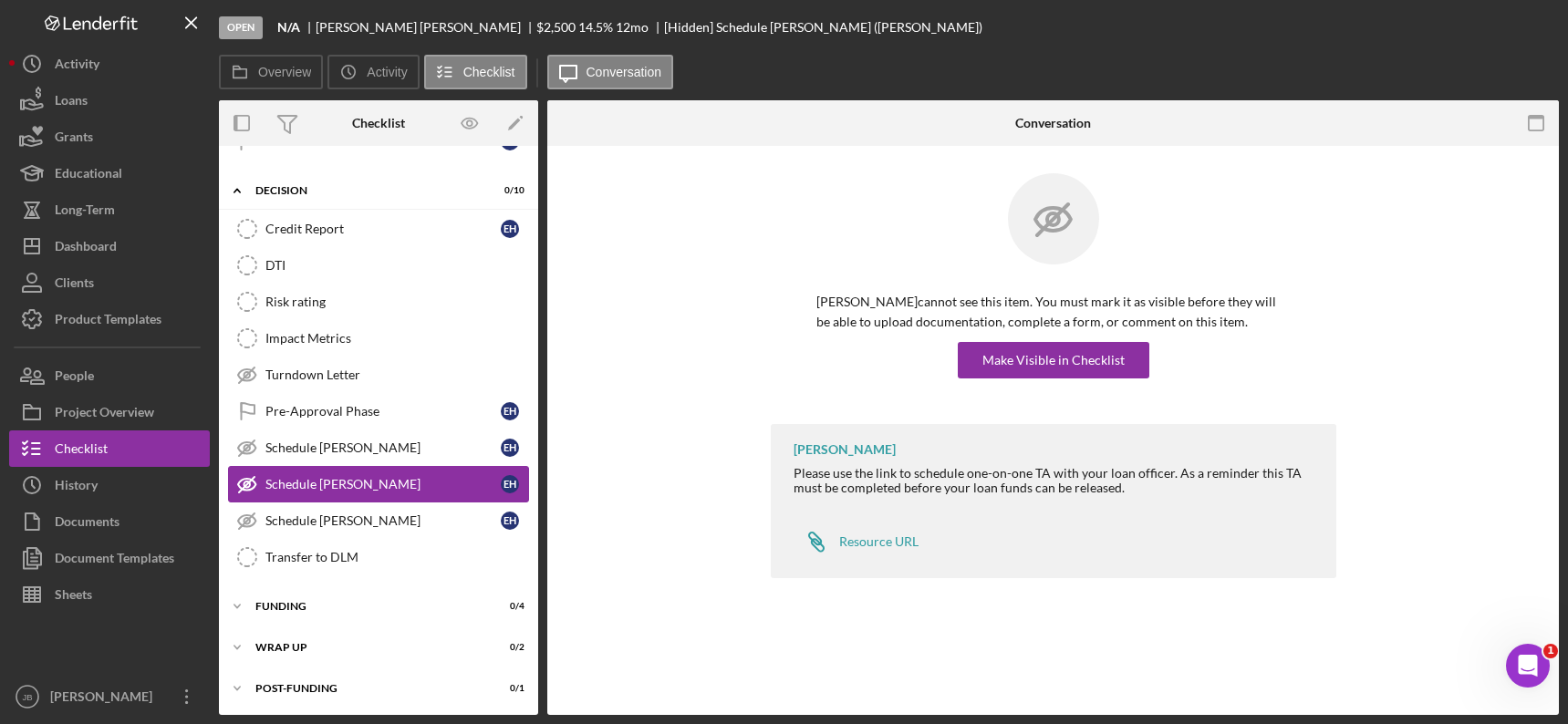
scroll to position [404, 0]
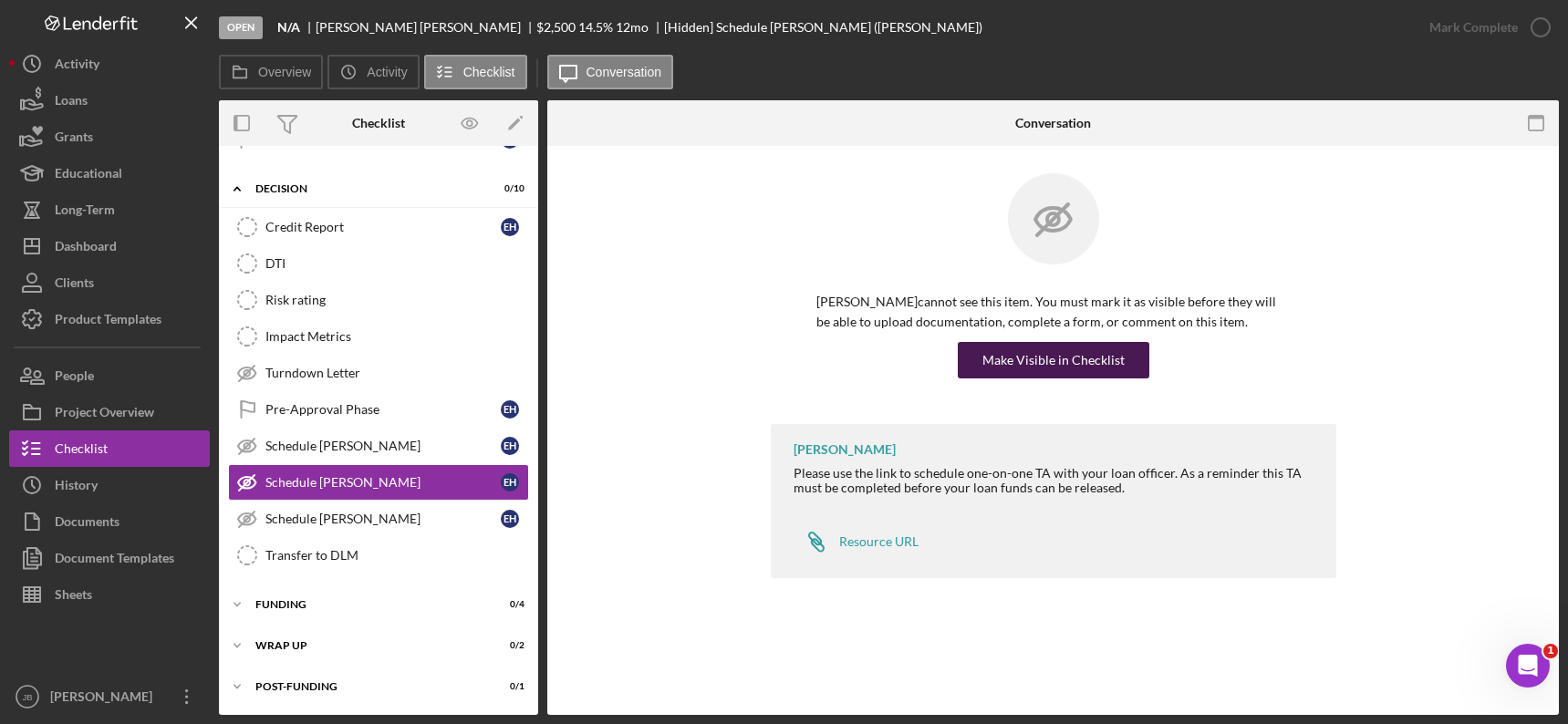
click at [1084, 363] on div "Make Visible in Checklist" at bounding box center [1053, 360] width 142 height 36
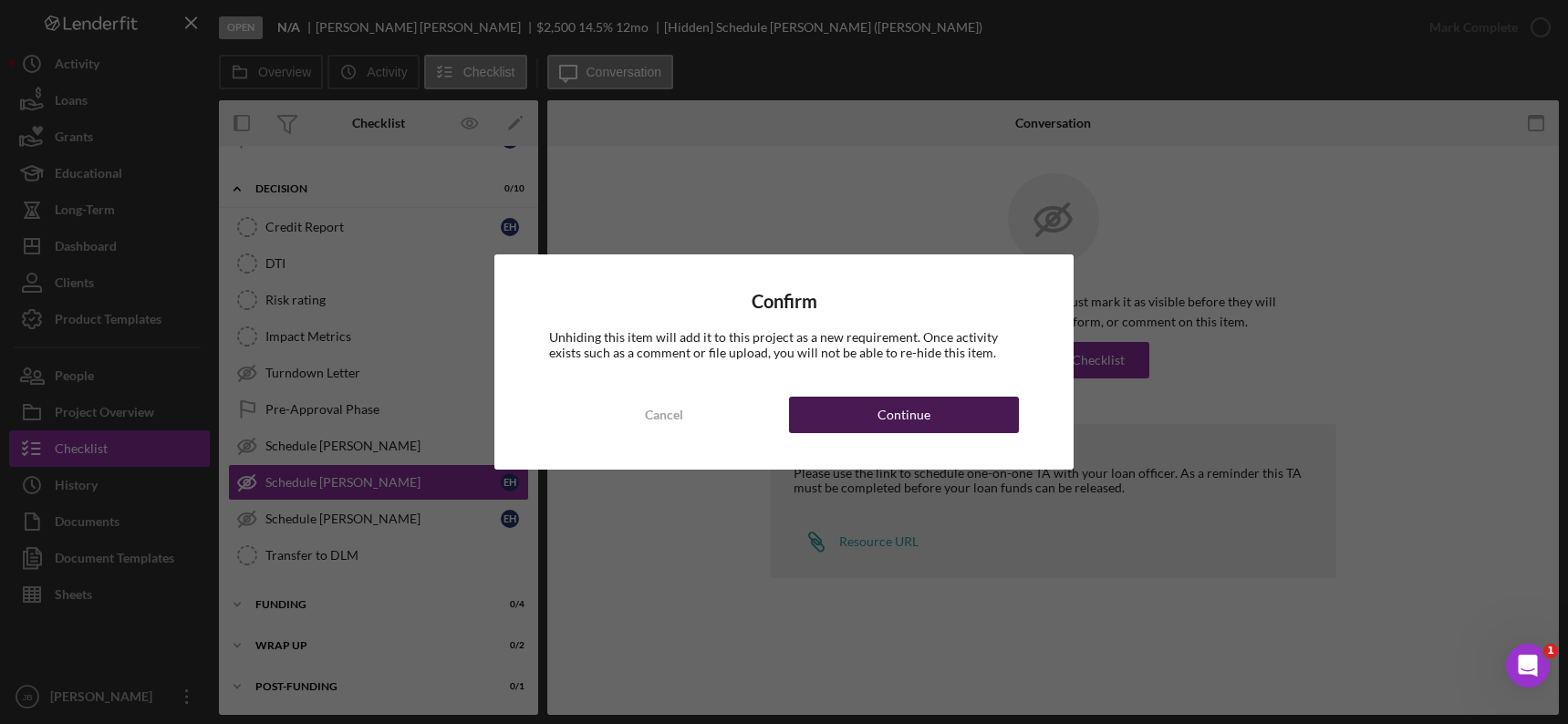
click at [986, 425] on button "Continue" at bounding box center [905, 414] width 231 height 36
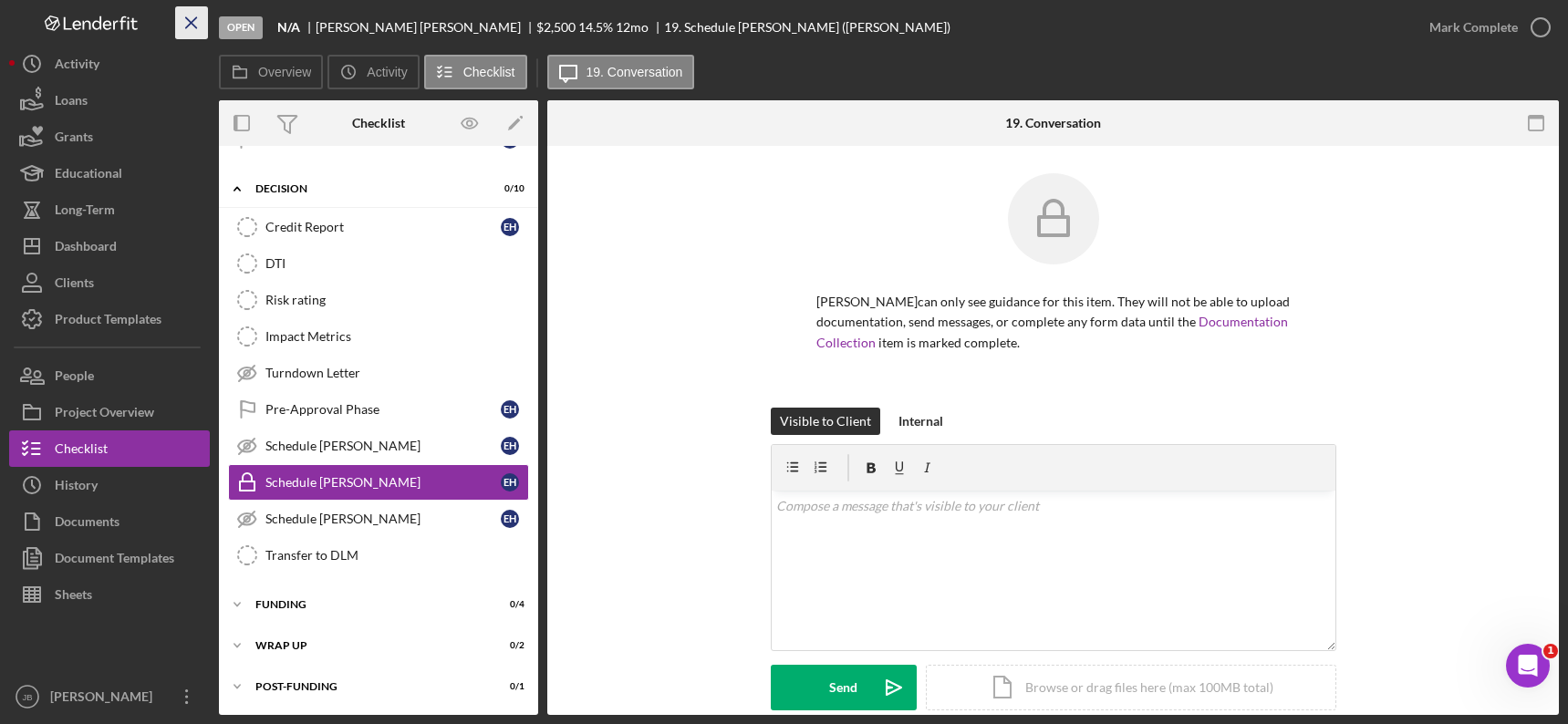
click at [198, 28] on icon "Icon/Menu Close" at bounding box center [192, 23] width 41 height 41
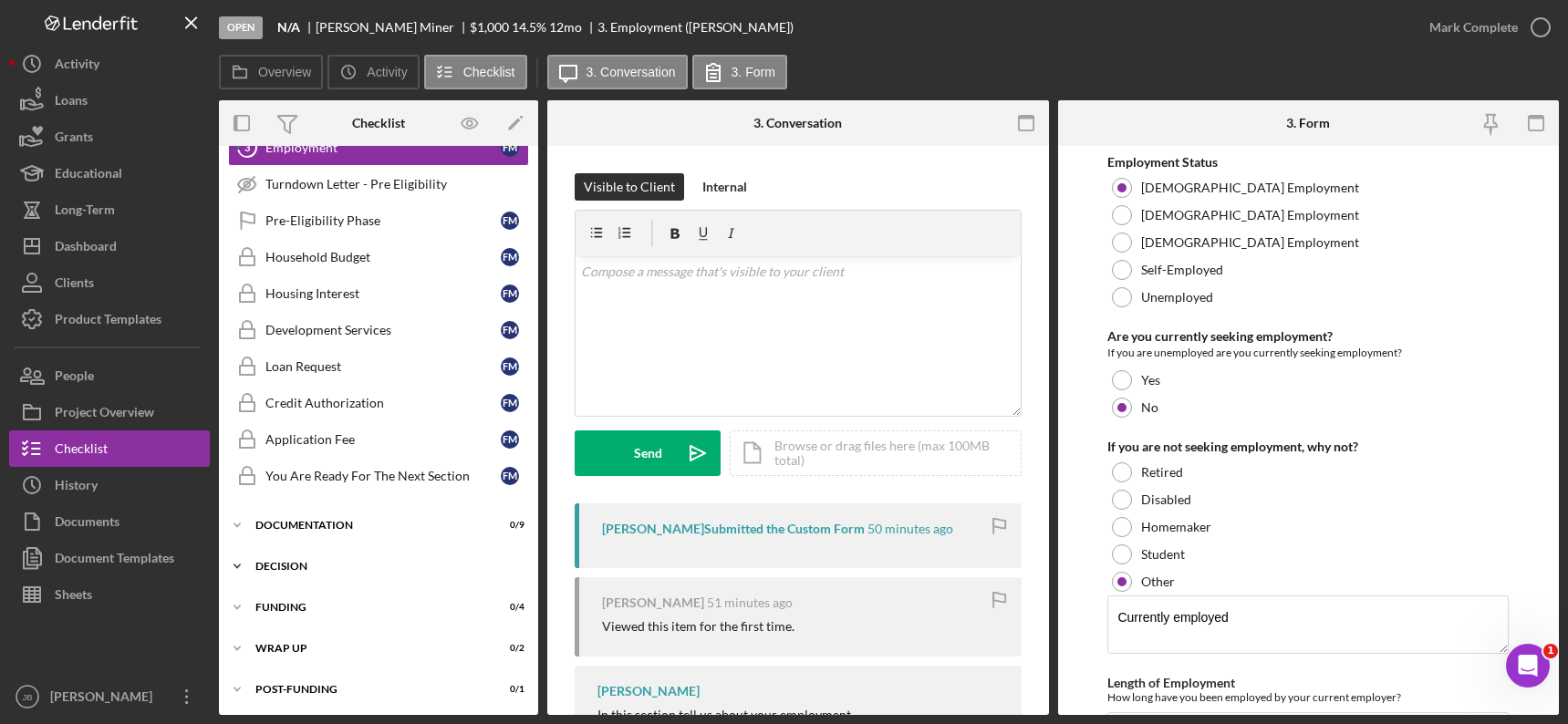
scroll to position [139, 0]
click at [257, 559] on div "Decision" at bounding box center [385, 564] width 260 height 11
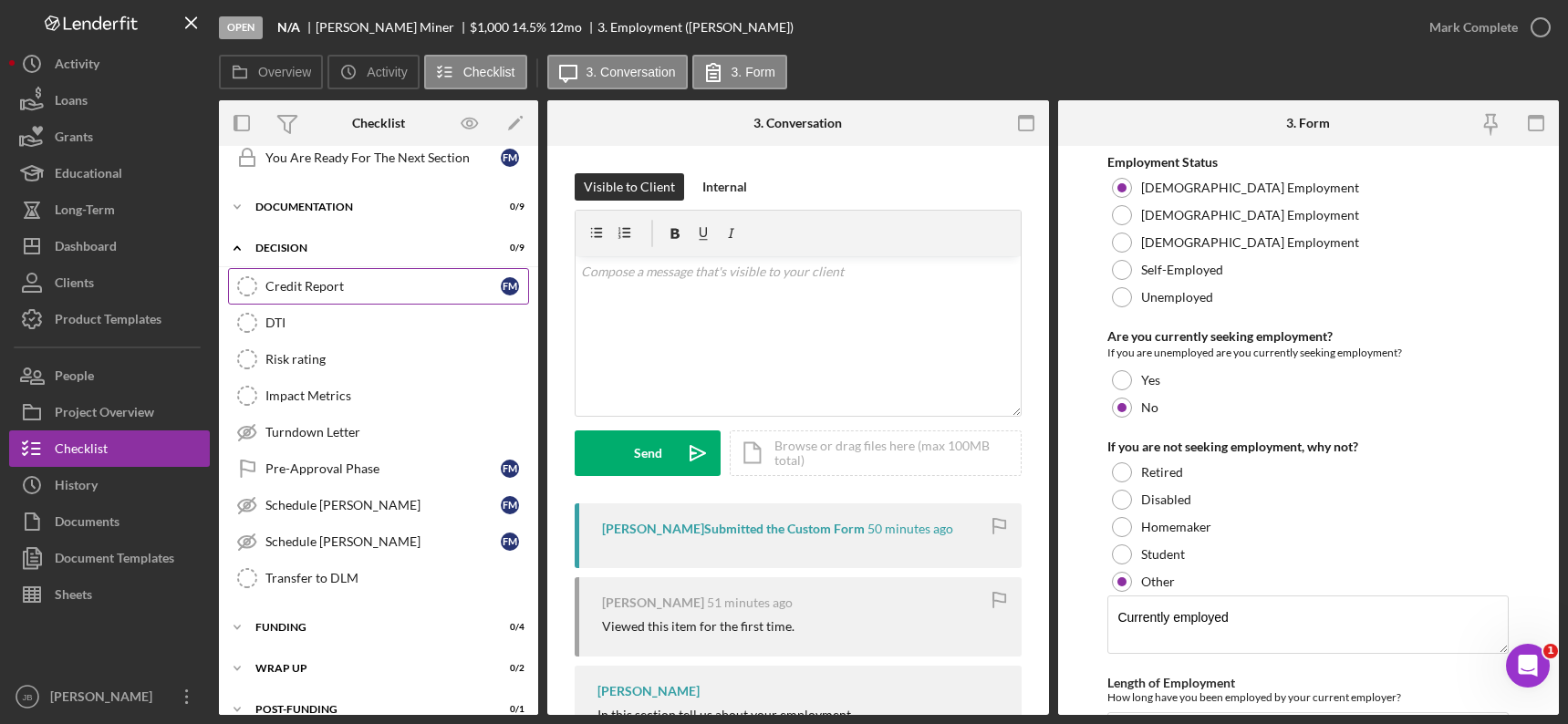
scroll to position [477, 0]
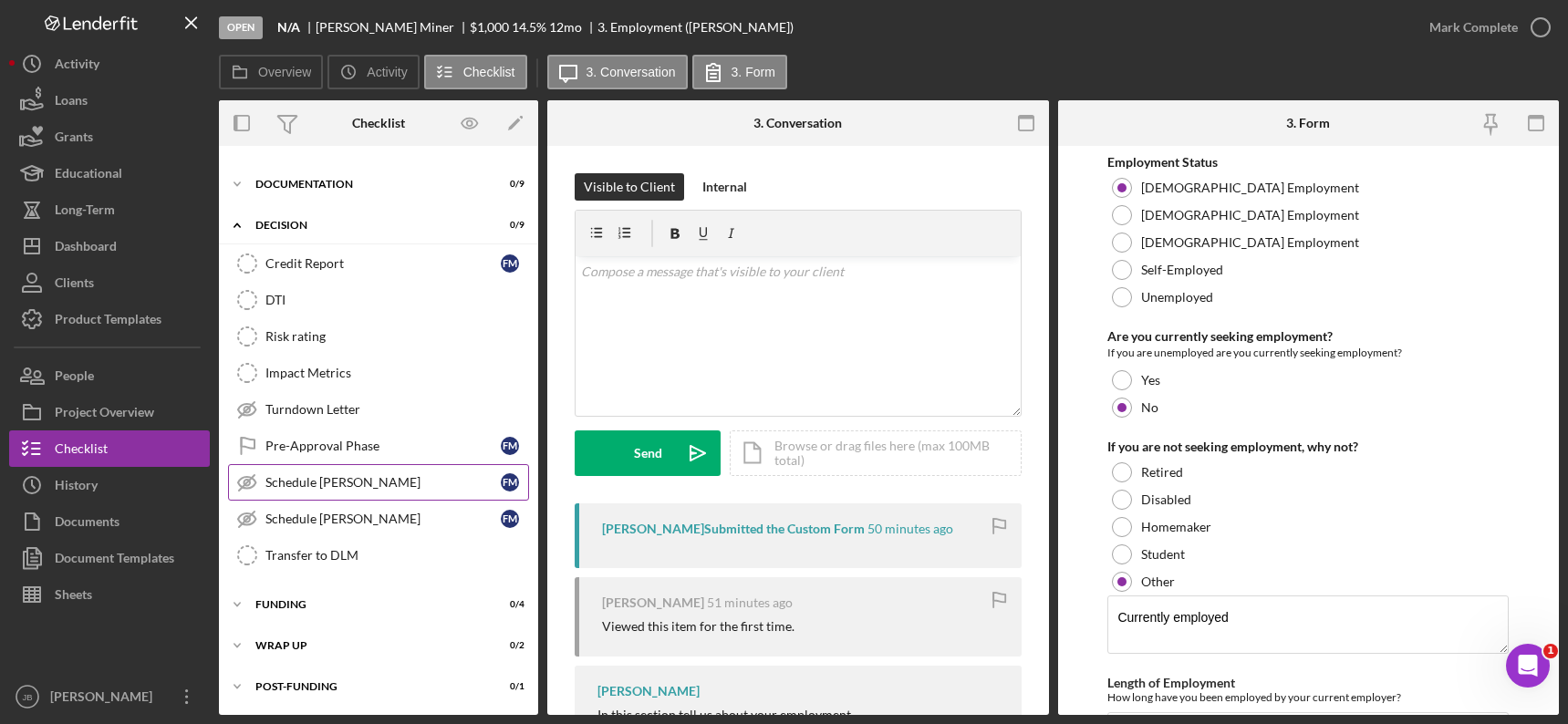
click at [406, 485] on div "Schedule [PERSON_NAME]" at bounding box center [382, 483] width 235 height 15
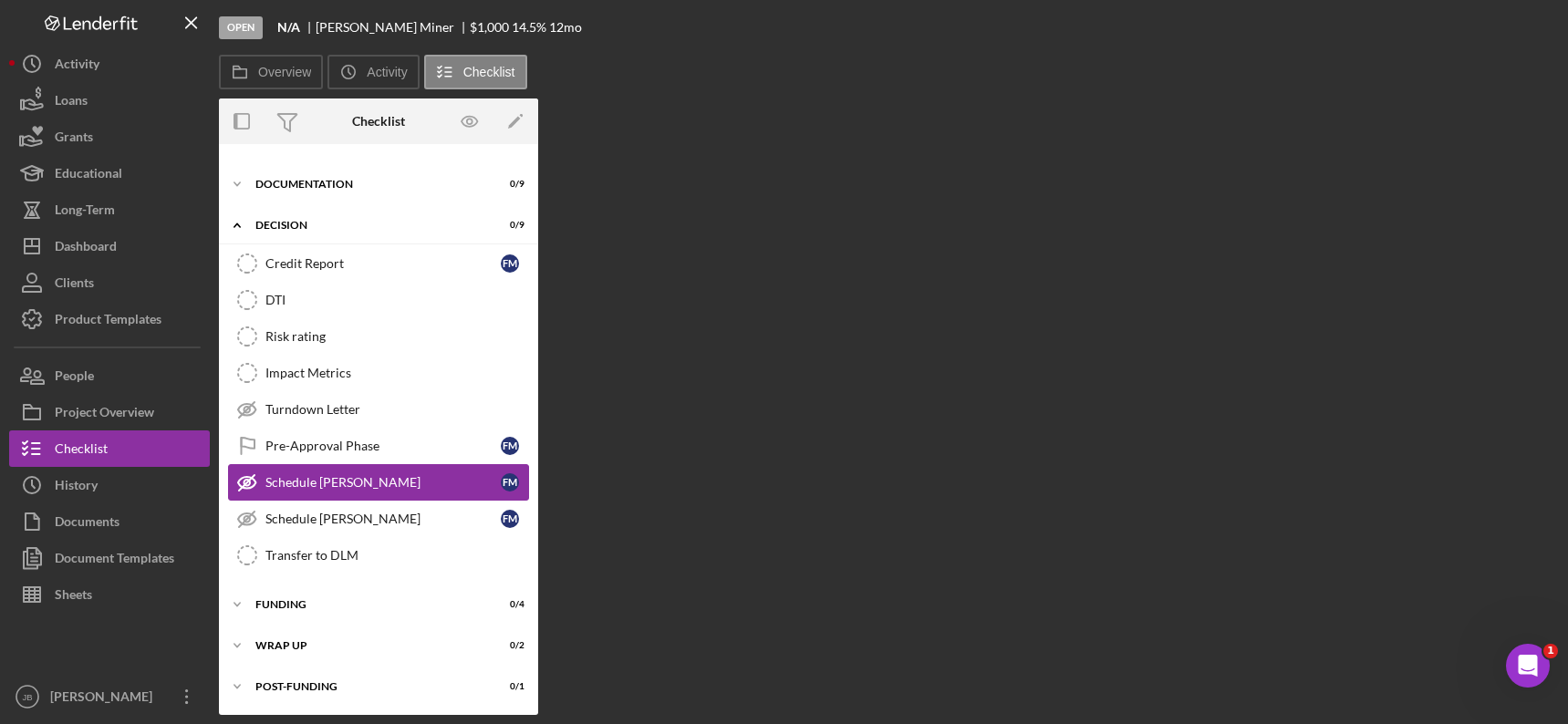
scroll to position [477, 0]
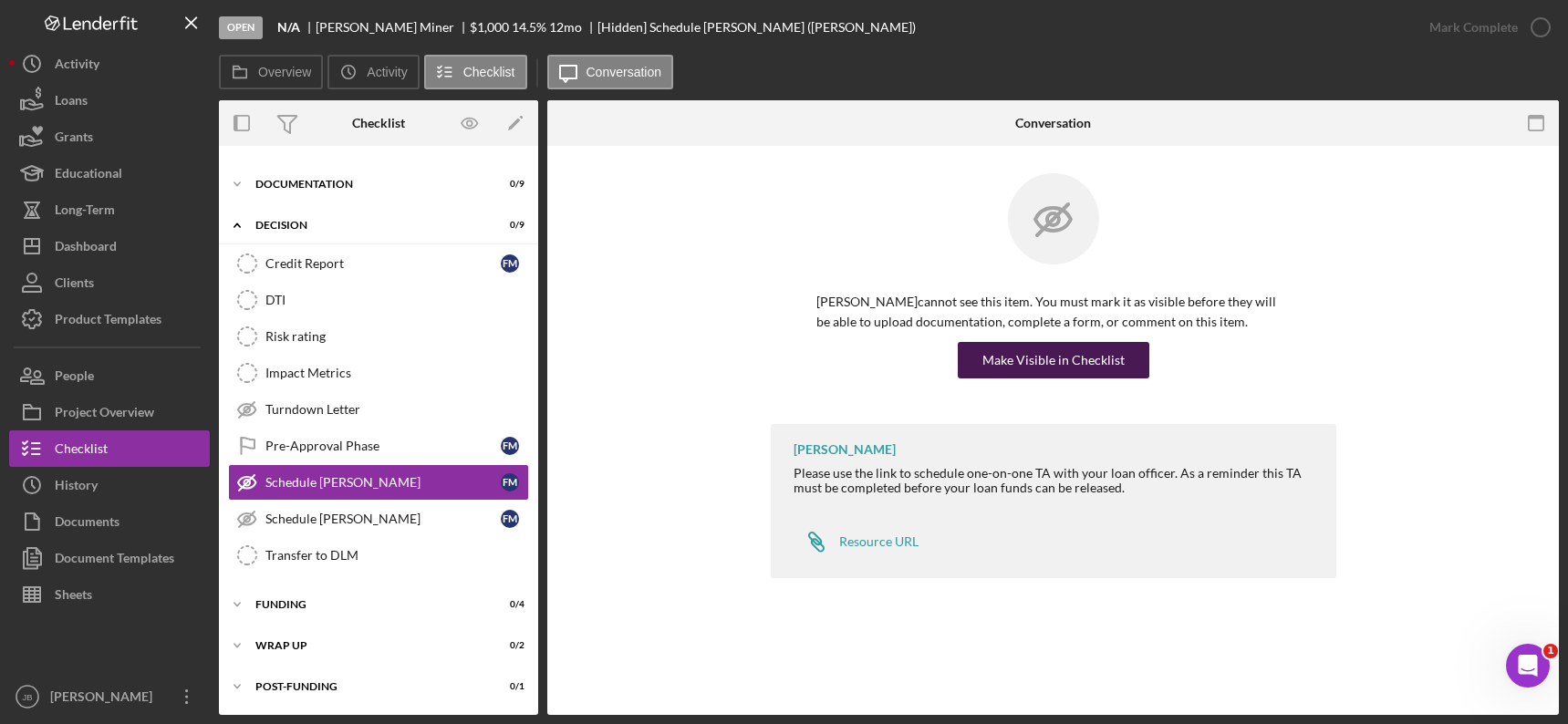
click at [1087, 365] on div "Make Visible in Checklist" at bounding box center [1053, 360] width 142 height 36
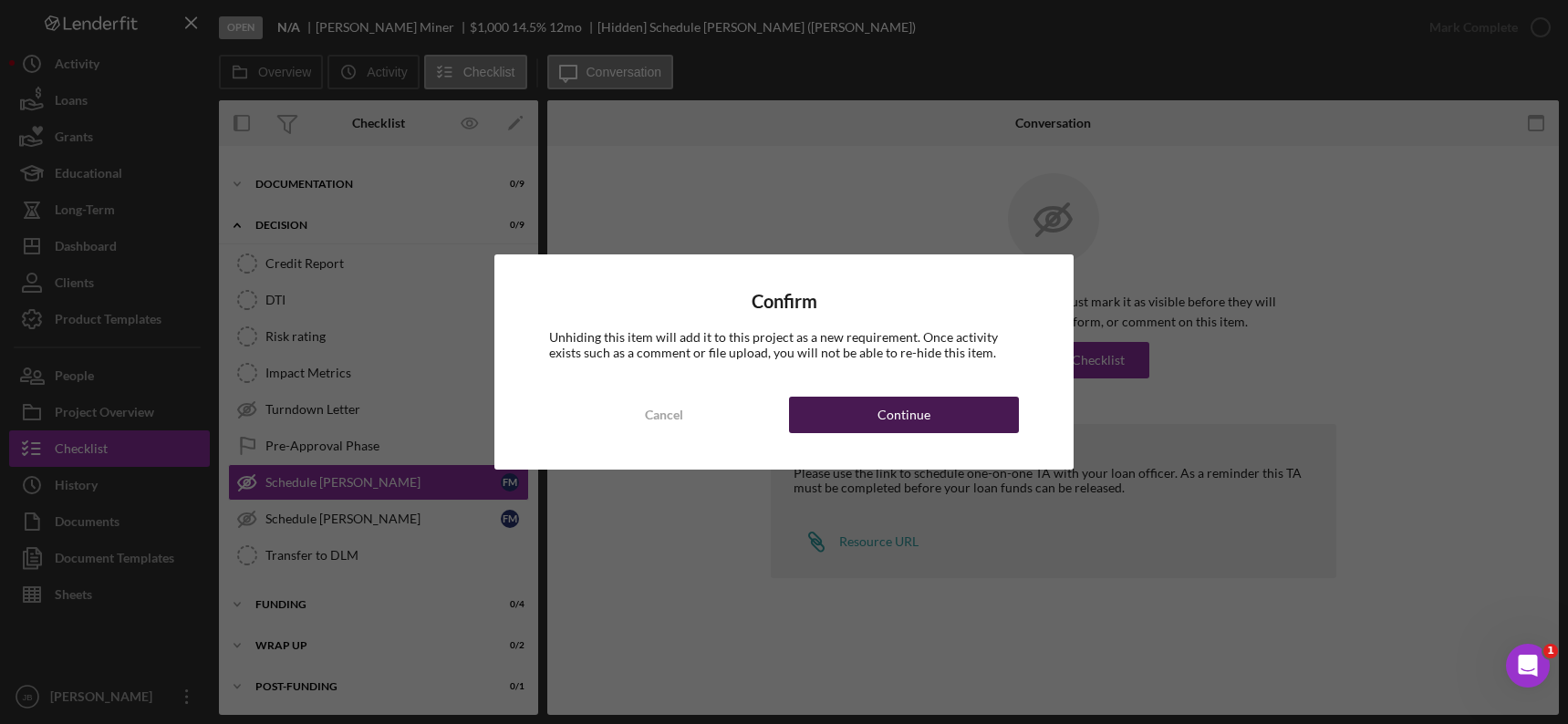
click at [958, 421] on button "Continue" at bounding box center [905, 414] width 231 height 36
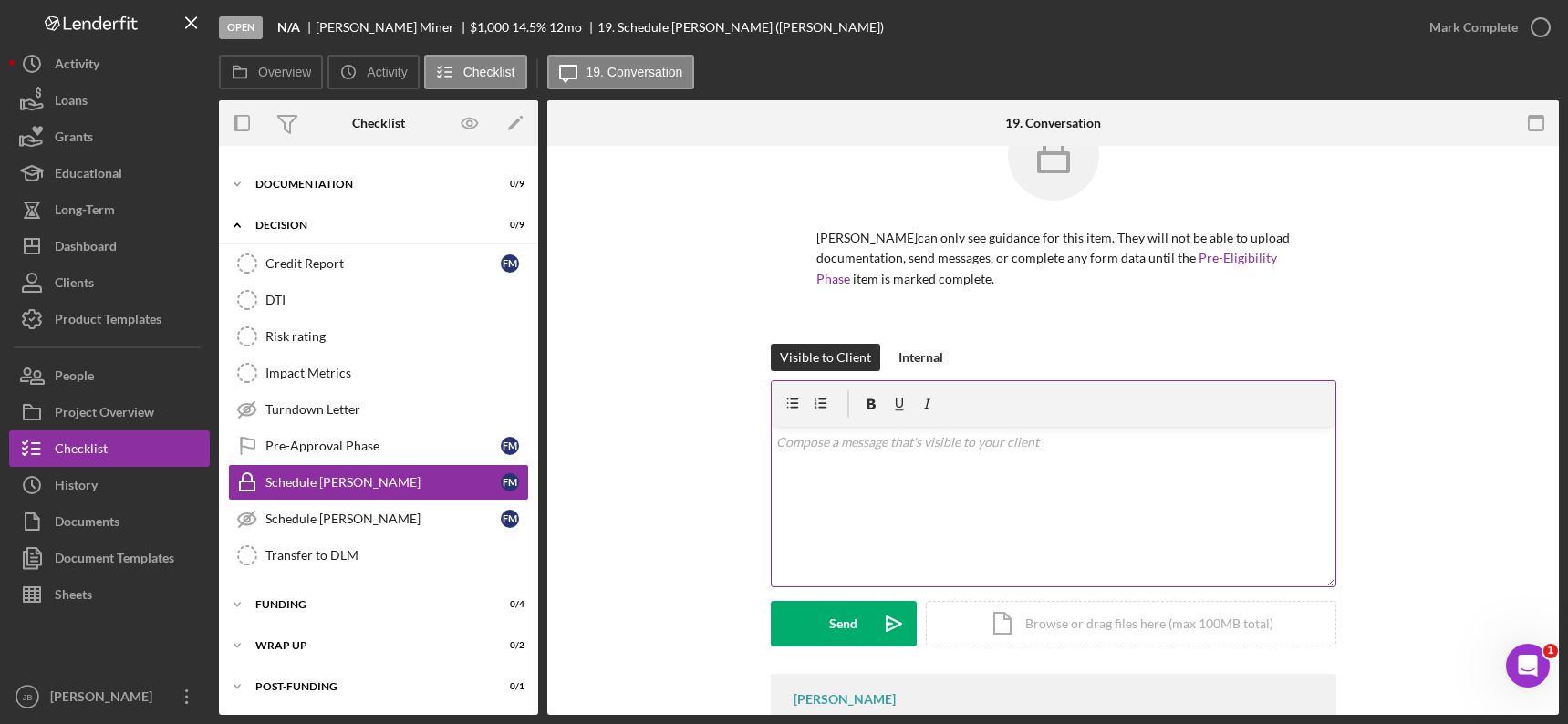
scroll to position [32, 0]
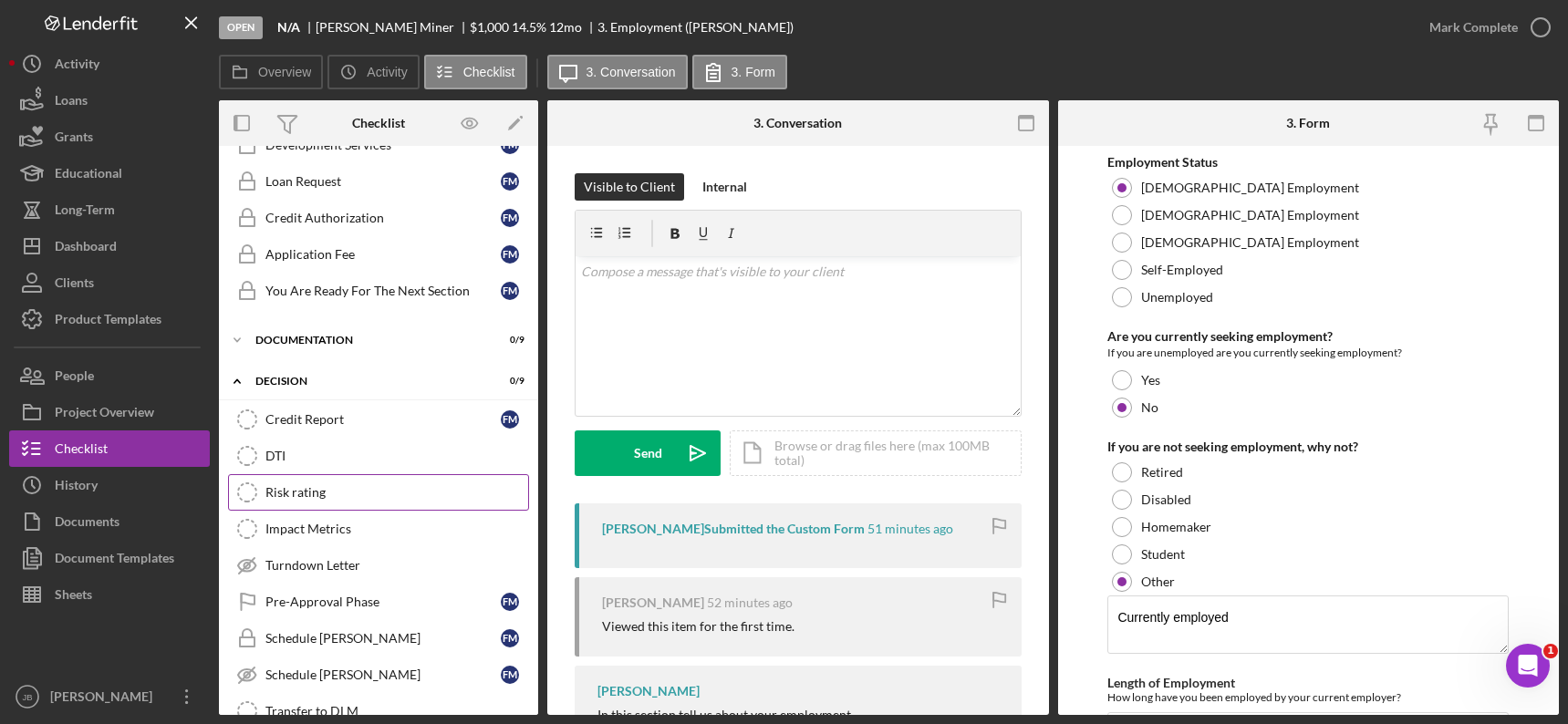
scroll to position [365, 0]
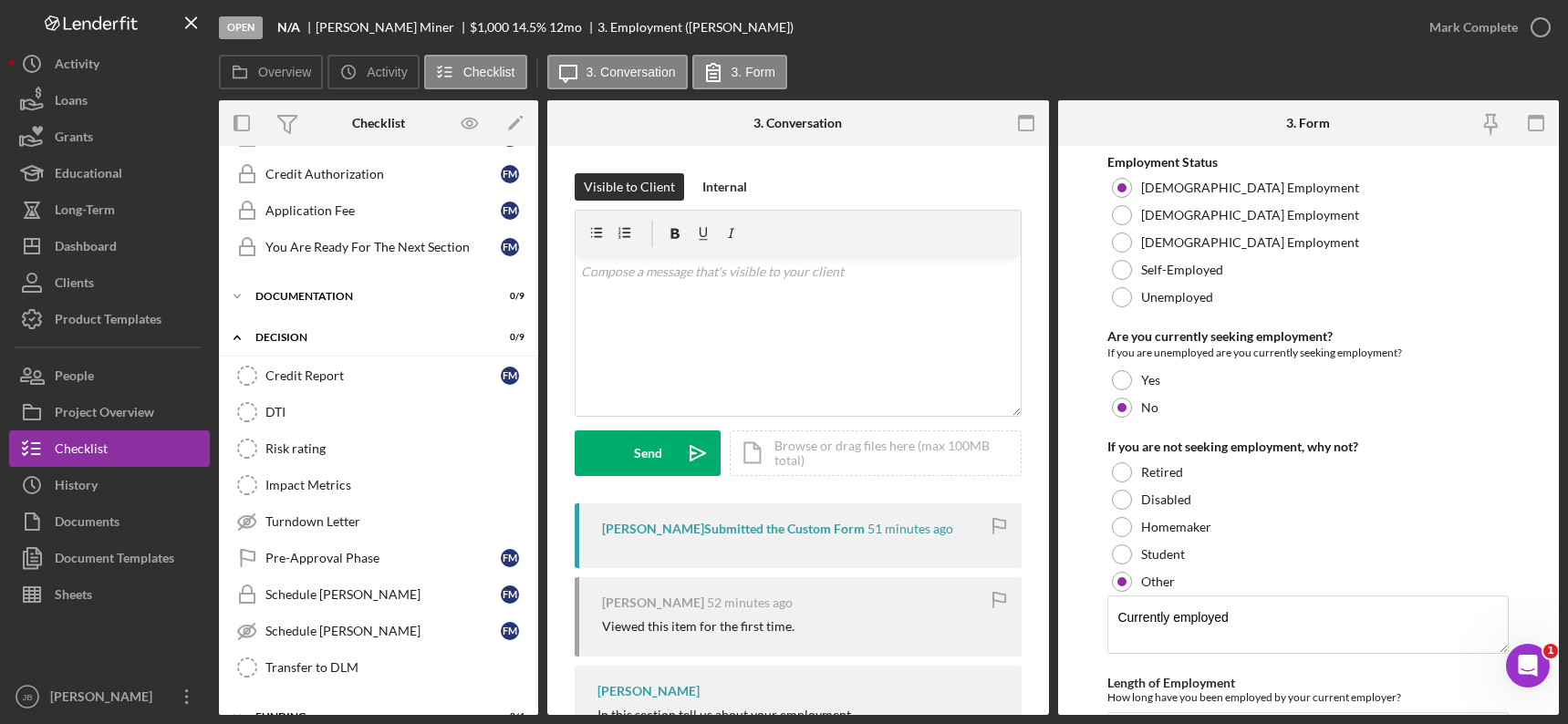
click at [1011, 56] on div "Overview Icon/History Activity Checklist Icon/Message 3. Conversation 3. Form" at bounding box center [889, 73] width 1340 height 36
